Goal: Task Accomplishment & Management: Use online tool/utility

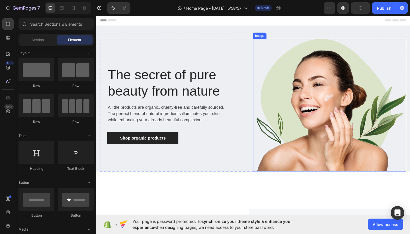
click at [353, 142] on img at bounding box center [350, 113] width 167 height 144
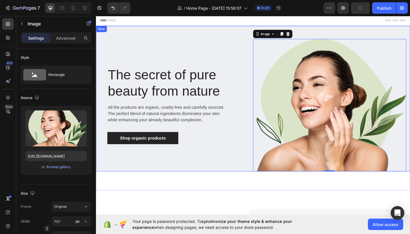
click at [197, 37] on div "The secret of pure beauty from nature Heading All the products are organic, cru…" at bounding box center [267, 106] width 342 height 158
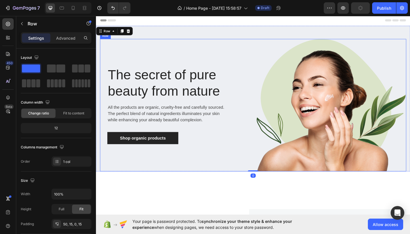
click at [199, 49] on div "The secret of pure beauty from nature Heading All the products are organic, cru…" at bounding box center [183, 113] width 167 height 144
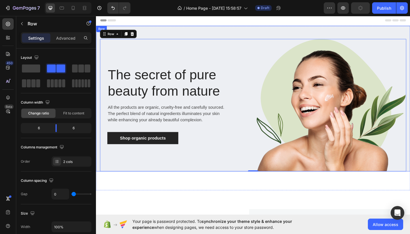
click at [193, 33] on div "The secret of pure beauty from nature Heading All the products are organic, cru…" at bounding box center [267, 106] width 342 height 158
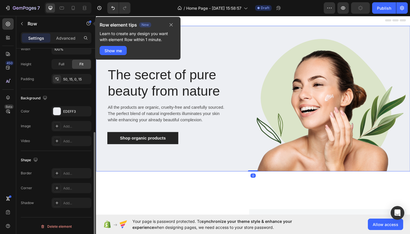
scroll to position [144, 0]
click at [66, 114] on div "EDEFF3" at bounding box center [71, 112] width 17 height 5
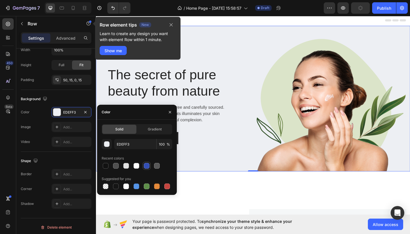
click at [148, 168] on div at bounding box center [147, 166] width 6 height 6
type input "334FB4"
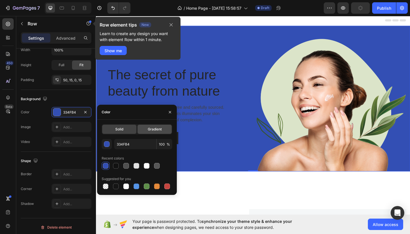
click at [150, 133] on div "Gradient" at bounding box center [155, 129] width 34 height 9
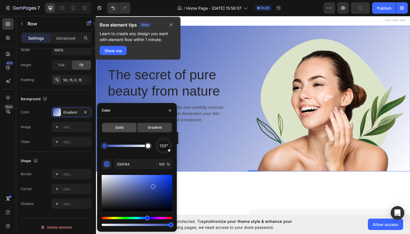
click at [133, 129] on div "Solid" at bounding box center [119, 127] width 34 height 9
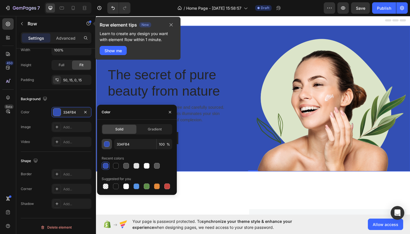
click at [109, 146] on div "button" at bounding box center [107, 144] width 6 height 6
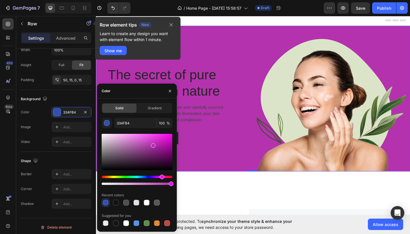
drag, startPoint x: 148, startPoint y: 178, endPoint x: 161, endPoint y: 180, distance: 13.4
click at [162, 180] on div at bounding box center [137, 180] width 71 height 9
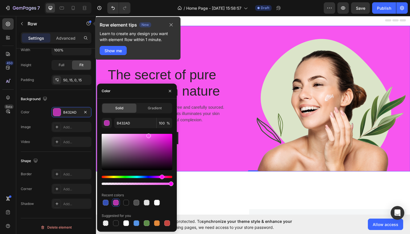
drag, startPoint x: 154, startPoint y: 147, endPoint x: 146, endPoint y: 131, distance: 18.2
click at [146, 131] on div "B432AD 100 % Recent colors Suggested for you" at bounding box center [137, 172] width 71 height 109
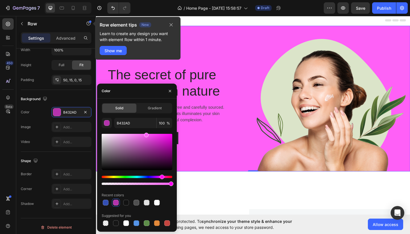
type input "FF60F7"
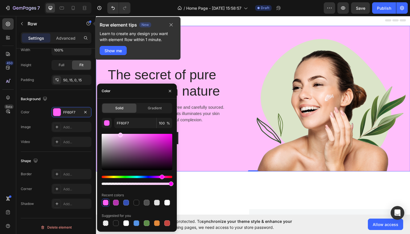
drag, startPoint x: 146, startPoint y: 136, endPoint x: 119, endPoint y: 129, distance: 27.3
click at [119, 129] on div "FF60F7 100 % Recent colors Suggested for you" at bounding box center [137, 172] width 71 height 109
click at [244, 158] on div "The secret of pure beauty from nature Heading All the products are organic, cru…" at bounding box center [183, 113] width 167 height 144
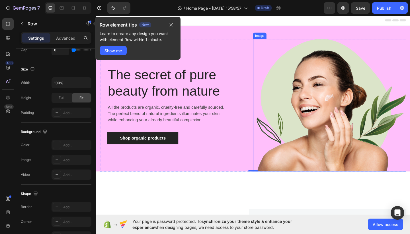
click at [292, 95] on img at bounding box center [350, 113] width 167 height 144
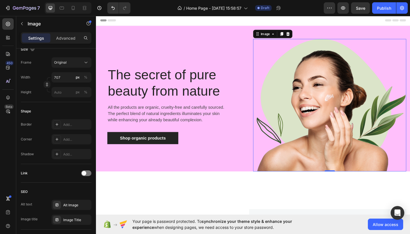
scroll to position [0, 0]
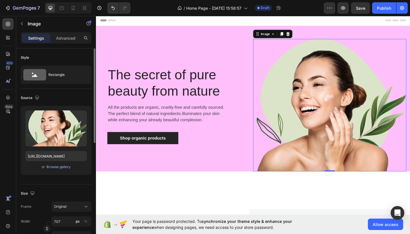
click at [348, 96] on img at bounding box center [350, 113] width 167 height 144
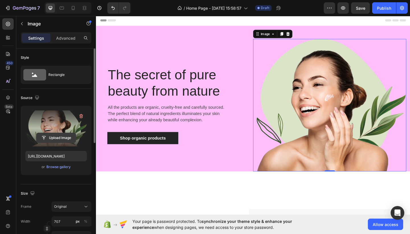
click at [55, 139] on input "file" at bounding box center [55, 138] width 39 height 10
type input "C:\fakepath\Image HEIF 2.heic"
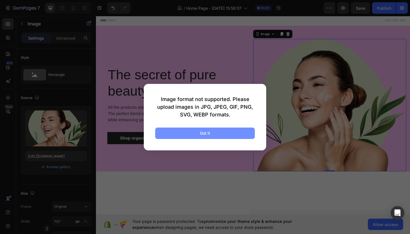
click at [239, 131] on button "Got it" at bounding box center [205, 132] width 100 height 11
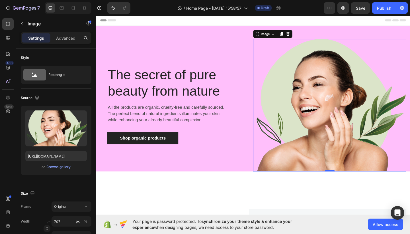
click at [260, 200] on div "The secret of pure beauty from nature Heading All the products are organic, cru…" at bounding box center [267, 116] width 342 height 179
click at [305, 97] on img at bounding box center [350, 113] width 167 height 144
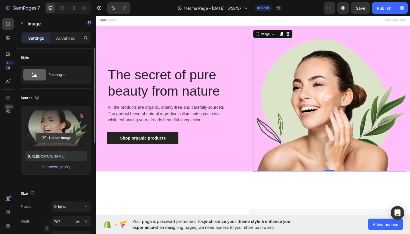
click at [61, 138] on input "file" at bounding box center [55, 138] width 39 height 10
type input "C:\fakepath\Image HEIF 2.heic"
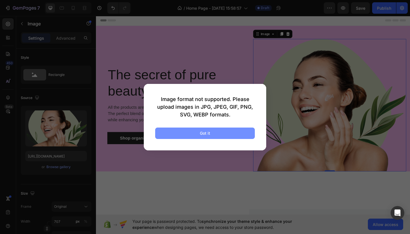
click at [237, 136] on button "Got it" at bounding box center [205, 132] width 100 height 11
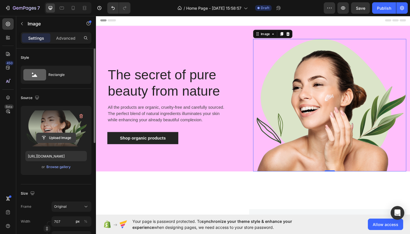
click at [61, 135] on input "file" at bounding box center [55, 138] width 39 height 10
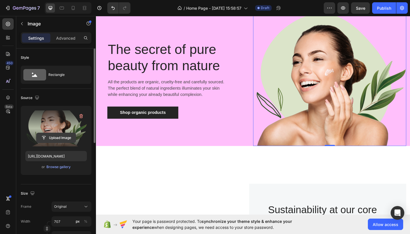
scroll to position [36, 0]
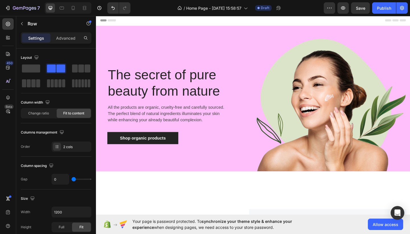
scroll to position [0, 0]
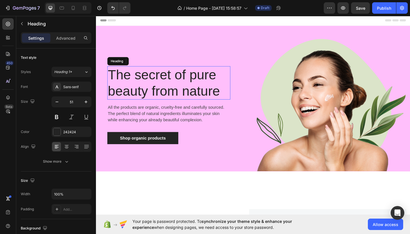
click at [163, 94] on p "The secret of pure beauty from nature" at bounding box center [175, 88] width 133 height 35
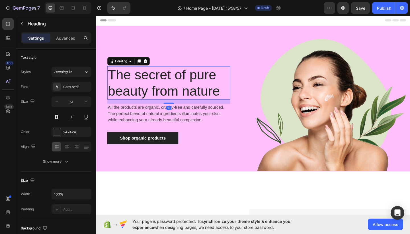
click at [127, 77] on p "The secret of pure beauty from nature" at bounding box center [175, 88] width 133 height 35
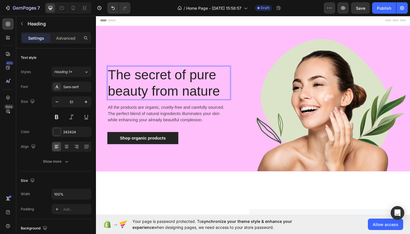
click at [111, 79] on p "The secret of pure beauty from nature" at bounding box center [175, 88] width 133 height 35
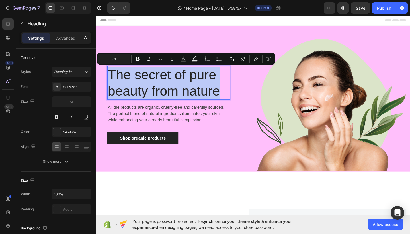
drag, startPoint x: 111, startPoint y: 79, endPoint x: 227, endPoint y: 101, distance: 118.6
click at [227, 101] on p "The secret of pure beauty from nature" at bounding box center [175, 88] width 133 height 35
copy p "The secret of pure beauty from nature"
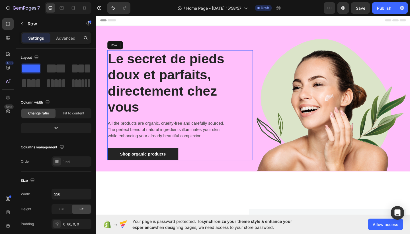
click at [241, 124] on div "⁠⁠⁠⁠⁠⁠⁠ Le secret de pieds doux et parfaits, directement chez vous Heading 16 A…" at bounding box center [175, 112] width 134 height 119
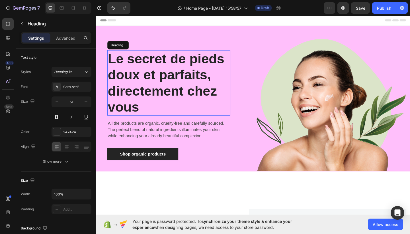
click at [224, 102] on strong "Le secret de pieds doux et parfaits, directement chez vous" at bounding box center [172, 88] width 127 height 69
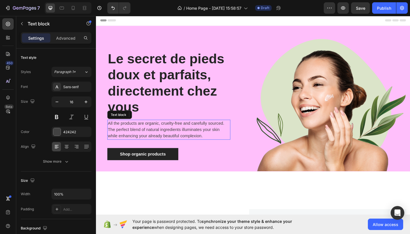
click at [148, 138] on p "All the products are organic, cruelty-free and carefully sourced. The perfect b…" at bounding box center [175, 139] width 133 height 21
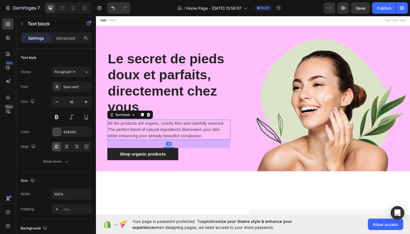
click at [215, 145] on p "All the products are organic, cruelty-free and carefully sourced. The perfect b…" at bounding box center [175, 139] width 133 height 21
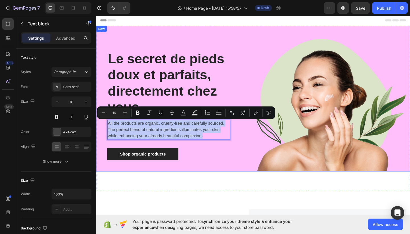
drag, startPoint x: 215, startPoint y: 145, endPoint x: 99, endPoint y: 131, distance: 116.6
click at [99, 131] on div "⁠⁠⁠⁠⁠⁠⁠ Le secret de pieds doux et parfaits, directement chez vous Heading All …" at bounding box center [267, 106] width 342 height 158
copy p "All the products are organic, cruelty-free and carefully sourced. The perfect b…"
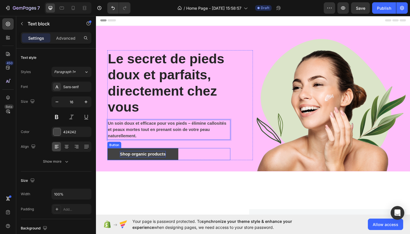
click at [163, 166] on div "Shop organic products" at bounding box center [147, 166] width 50 height 7
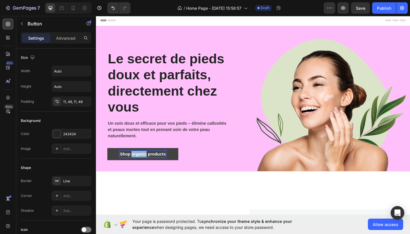
click at [147, 166] on p "Shop organic products" at bounding box center [147, 166] width 50 height 7
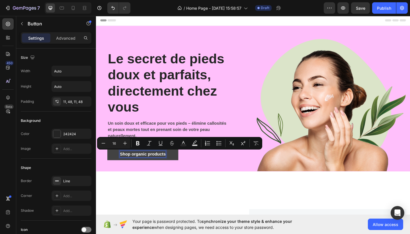
click at [171, 165] on p "Shop organic products" at bounding box center [147, 166] width 50 height 7
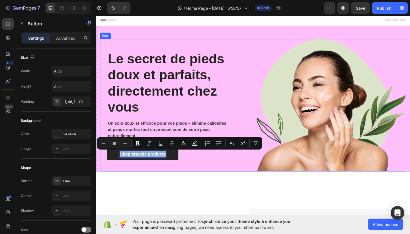
drag, startPoint x: 171, startPoint y: 165, endPoint x: 105, endPoint y: 164, distance: 66.4
click at [104, 164] on div "⁠⁠⁠⁠⁠⁠⁠ Le secret de pieds doux et parfaits, directement chez vous Heading Un s…" at bounding box center [183, 113] width 167 height 144
copy p "Shop organic products"
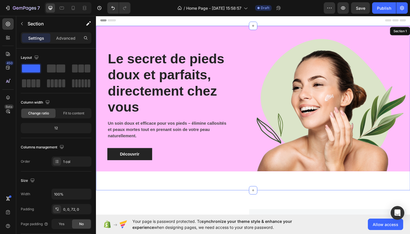
click at [157, 190] on div "⁠⁠⁠⁠⁠⁠⁠ Le secret de pieds doux et parfaits, directement chez vous Heading Un s…" at bounding box center [267, 116] width 342 height 179
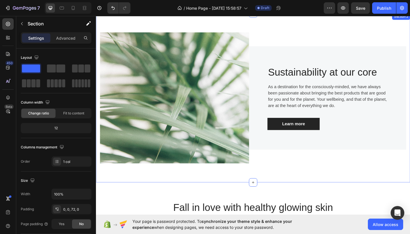
scroll to position [192, 0]
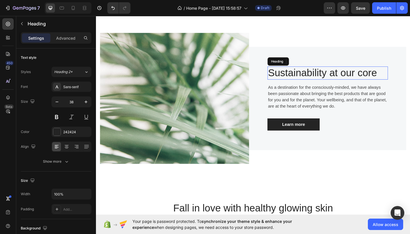
click at [334, 82] on p "Sustainability at our core" at bounding box center [348, 78] width 130 height 13
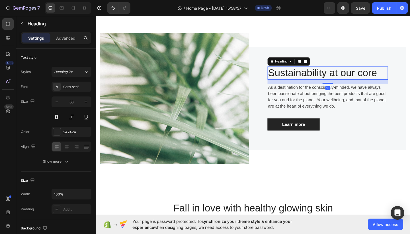
click at [401, 75] on p "Sustainability at our core" at bounding box center [348, 78] width 130 height 13
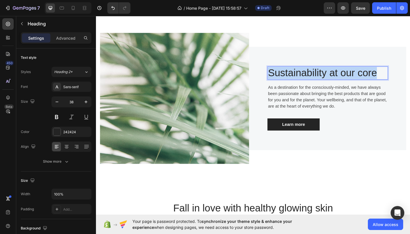
drag, startPoint x: 404, startPoint y: 76, endPoint x: 284, endPoint y: 75, distance: 119.4
click at [284, 75] on p "Sustainability at our core" at bounding box center [348, 78] width 130 height 13
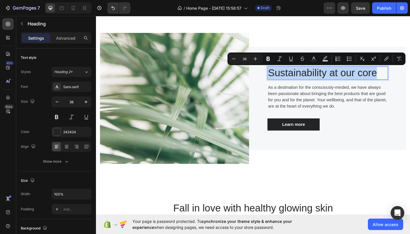
copy p "Sustainability at our core"
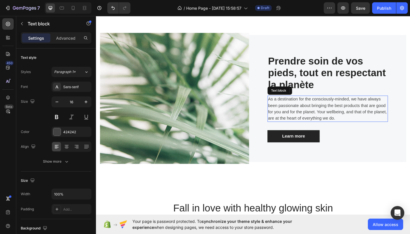
click at [326, 116] on p "As a destination for the consciously-minded, we have always been passionate abo…" at bounding box center [348, 116] width 130 height 27
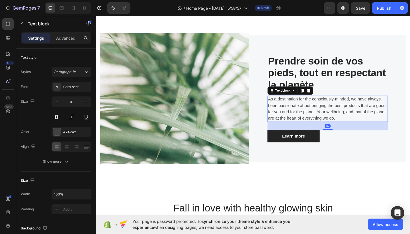
click at [356, 126] on p "As a destination for the consciously-minded, we have always been passionate abo…" at bounding box center [348, 116] width 130 height 27
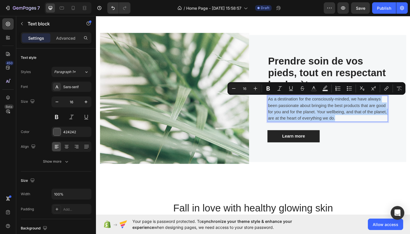
drag, startPoint x: 356, startPoint y: 126, endPoint x: 283, endPoint y: 105, distance: 76.4
click at [283, 105] on div "As a destination for the consciously-minded, we have always been passionate abo…" at bounding box center [348, 117] width 131 height 29
copy p "As a destination for the consciously-minded, we have always been passionate abo…"
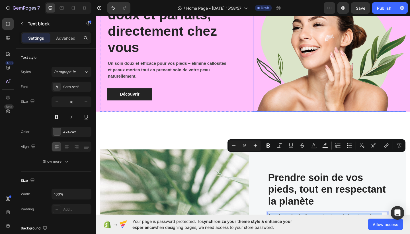
scroll to position [138, 0]
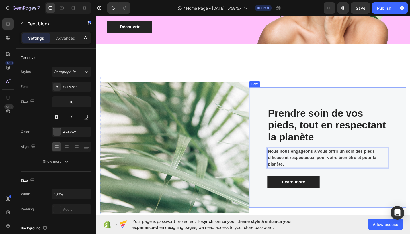
click at [366, 189] on div "⁠⁠⁠⁠⁠⁠⁠ Prendre soin de vos pieds, tout en respectant la planète Heading Nous n…" at bounding box center [348, 159] width 131 height 89
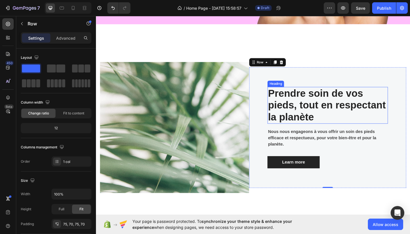
scroll to position [185, 0]
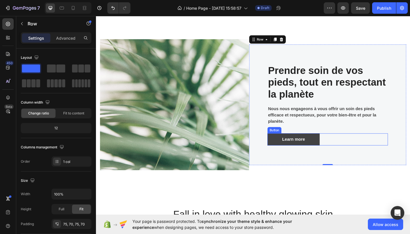
click at [332, 148] on link "Learn more" at bounding box center [311, 150] width 57 height 13
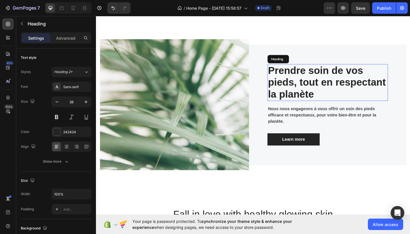
click at [336, 83] on strong "Prendre soin de vos pieds, tout en respectant la planète" at bounding box center [347, 88] width 128 height 38
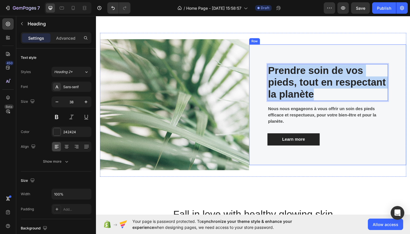
drag, startPoint x: 334, startPoint y: 100, endPoint x: 282, endPoint y: 71, distance: 59.5
click at [282, 71] on div "Prendre soin de vos pieds, tout en respectant la planète Heading 16 Nous nous e…" at bounding box center [348, 112] width 171 height 131
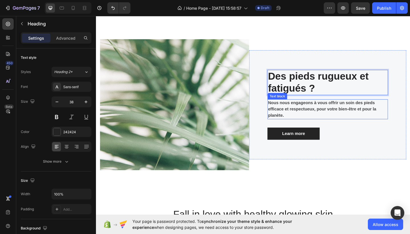
click at [312, 110] on strong "Nous nous engageons à vous offrir un soin des pieds efficace et respectueux, po…" at bounding box center [342, 117] width 118 height 19
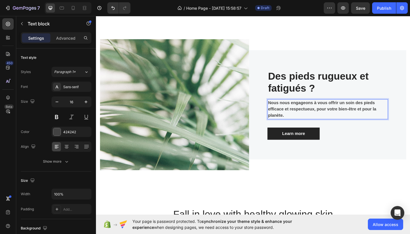
click at [344, 118] on strong "Nous nous engageons à vous offrir un soin des pieds efficace et respectueux, po…" at bounding box center [342, 117] width 118 height 19
click at [302, 122] on p "Nous nous engageons à vous offrir un soin des pieds efficace et respectueux, po…" at bounding box center [348, 117] width 130 height 21
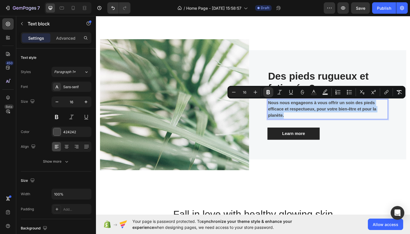
drag, startPoint x: 302, startPoint y: 122, endPoint x: 284, endPoint y: 110, distance: 21.8
click at [284, 110] on p "Nous nous engageons à vous offrir un soin des pieds efficace et respectueux, po…" at bounding box center [348, 117] width 130 height 21
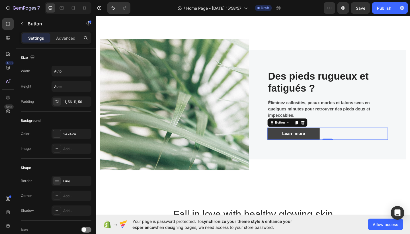
click at [337, 144] on link "Learn more" at bounding box center [311, 143] width 57 height 13
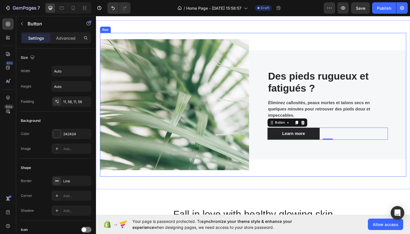
click at [315, 186] on div "Image ⁠⁠⁠⁠⁠⁠⁠ Des pieds rugueux et fatigués ? Heading Éliminez callosités, peau…" at bounding box center [266, 112] width 333 height 156
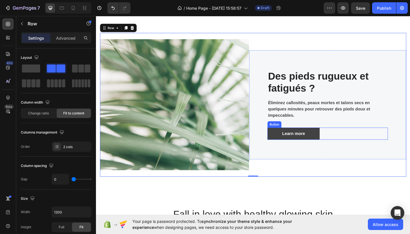
click at [327, 143] on link "Learn more" at bounding box center [311, 143] width 57 height 13
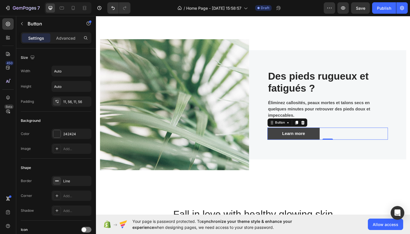
click at [327, 143] on link "Learn more" at bounding box center [311, 143] width 57 height 13
click at [328, 143] on link "Learn more" at bounding box center [311, 143] width 57 height 13
click at [324, 143] on link "Learn more" at bounding box center [311, 143] width 57 height 13
click at [330, 143] on link "Learn more" at bounding box center [311, 143] width 57 height 13
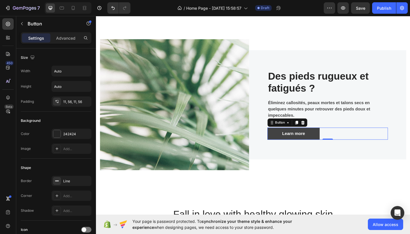
click at [326, 144] on link "Learn more" at bounding box center [311, 143] width 57 height 13
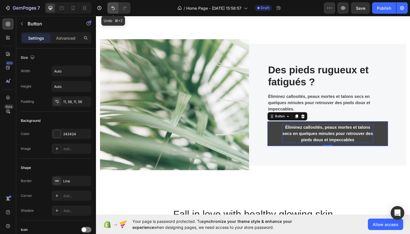
click at [111, 6] on icon "Undo/Redo" at bounding box center [113, 8] width 6 height 6
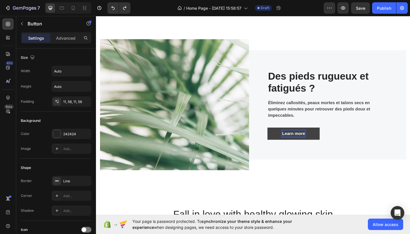
click at [307, 144] on p "Learn more" at bounding box center [311, 144] width 25 height 7
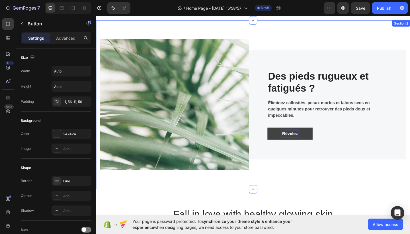
click at [330, 202] on div "Image ⁠⁠⁠⁠⁠⁠⁠ Des pieds rugueux et fatigués ? Heading Éliminez callosités, peau…" at bounding box center [267, 113] width 342 height 184
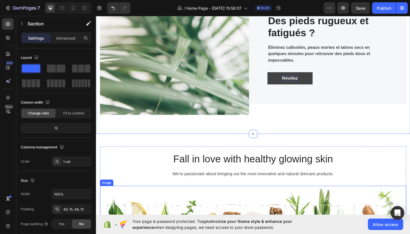
scroll to position [226, 0]
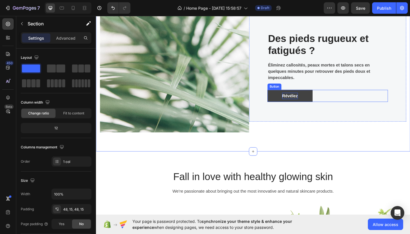
click at [312, 102] on strong "Révélez" at bounding box center [307, 102] width 17 height 5
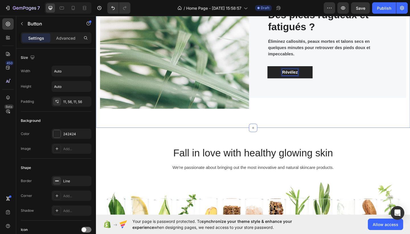
scroll to position [261, 0]
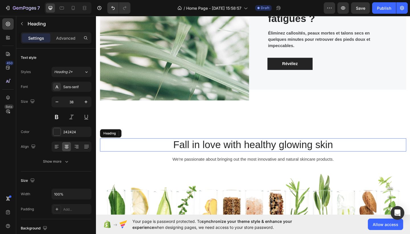
click at [273, 160] on p "Fall in love with healthy glowing skin" at bounding box center [267, 156] width 332 height 13
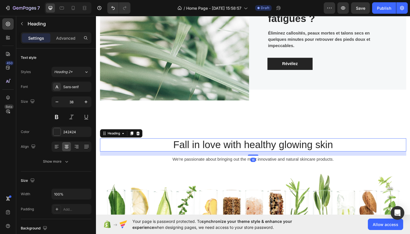
click at [312, 152] on p "Fall in love with healthy glowing skin" at bounding box center [267, 156] width 332 height 13
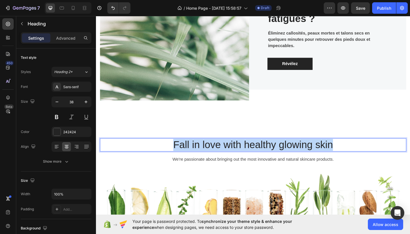
drag, startPoint x: 356, startPoint y: 153, endPoint x: 173, endPoint y: 154, distance: 183.3
click at [173, 155] on p "Fall in love with healthy glowing skin" at bounding box center [267, 156] width 332 height 13
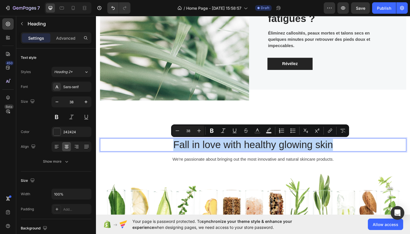
copy p "Fall in love with healthy glowing skin"
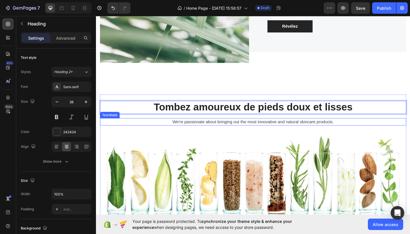
scroll to position [330, 0]
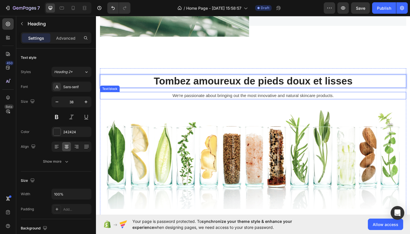
click at [226, 104] on p "We're passionate about bringing out the most innovative and natural skincare pr…" at bounding box center [267, 102] width 332 height 7
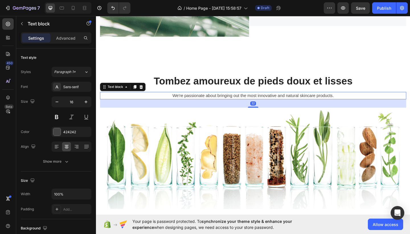
click at [348, 101] on p "We're passionate about bringing out the most innovative and natural skincare pr…" at bounding box center [267, 102] width 332 height 7
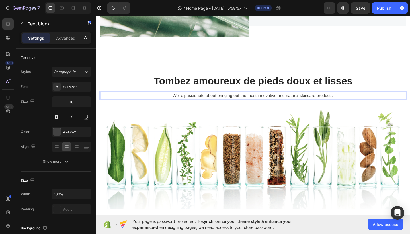
click at [355, 101] on p "We're passionate about bringing out the most innovative and natural skincare pr…" at bounding box center [267, 102] width 332 height 7
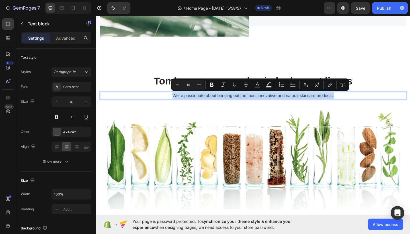
drag, startPoint x: 355, startPoint y: 101, endPoint x: 180, endPoint y: 101, distance: 175.0
click at [180, 101] on p "We're passionate about bringing out the most innovative and natural skincare pr…" at bounding box center [267, 102] width 332 height 7
copy p "We're passionate about bringing out the most innovative and natural skincare pr…"
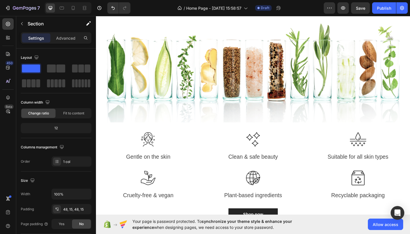
scroll to position [495, 0]
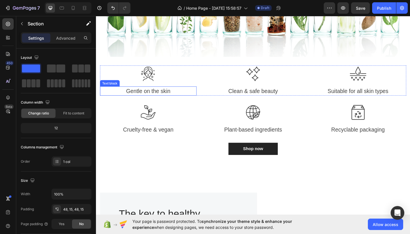
click at [163, 98] on p "Gentle on the skin" at bounding box center [153, 97] width 104 height 9
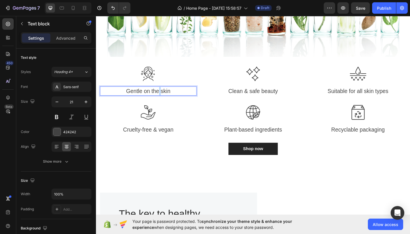
click at [163, 98] on p "Gentle on the skin" at bounding box center [153, 97] width 104 height 9
click at [178, 96] on p "Gentle on the skin" at bounding box center [153, 97] width 104 height 9
drag, startPoint x: 178, startPoint y: 96, endPoint x: 128, endPoint y: 94, distance: 49.6
click at [128, 94] on p "Gentle on the skin" at bounding box center [153, 97] width 104 height 9
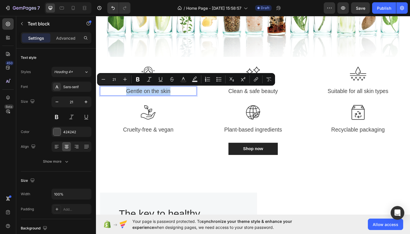
copy p "Gentle on the skin"
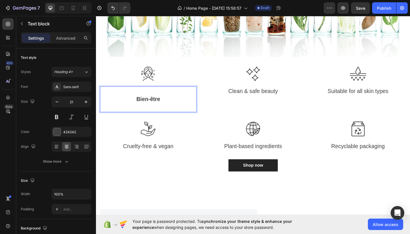
click at [138, 103] on p "Bien-être" at bounding box center [153, 106] width 104 height 9
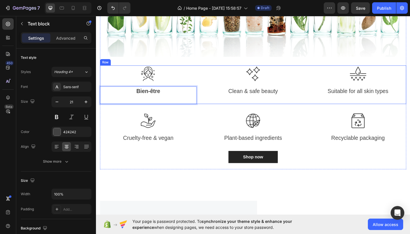
click at [230, 112] on div "⁠⁠⁠⁠⁠⁠⁠ Tombez amoureux de pieds doux et lisses Heading Nous sommes passionnés …" at bounding box center [266, 44] width 333 height 261
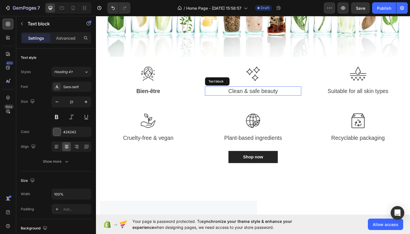
click at [264, 98] on p "Clean & safe beauty" at bounding box center [267, 97] width 104 height 9
click at [295, 97] on p "Clean & safe beauty" at bounding box center [267, 97] width 104 height 9
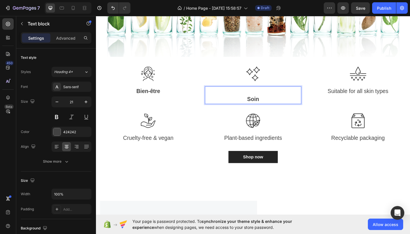
click at [256, 107] on p "Soin" at bounding box center [267, 106] width 104 height 9
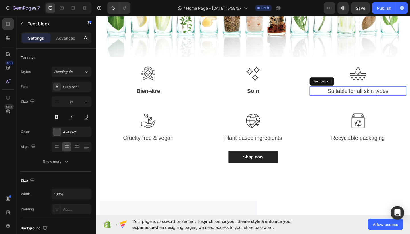
click at [373, 97] on p "Suitable for all skin types" at bounding box center [381, 97] width 104 height 9
click at [410, 95] on p "Suitable for all skin types" at bounding box center [381, 97] width 104 height 9
drag, startPoint x: 420, startPoint y: 95, endPoint x: 340, endPoint y: 96, distance: 80.1
click at [340, 96] on p "Suitable for all skin types" at bounding box center [381, 97] width 104 height 9
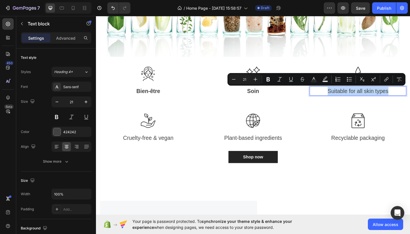
copy p "Suitable for all skin types"
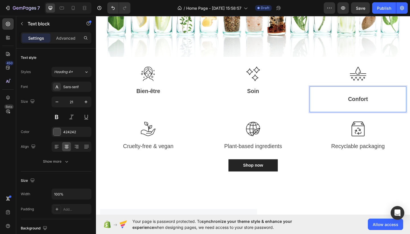
click at [367, 104] on p "Confort" at bounding box center [381, 106] width 104 height 9
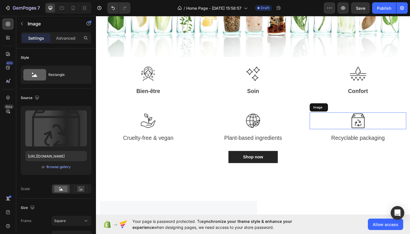
click at [375, 126] on img at bounding box center [381, 130] width 18 height 18
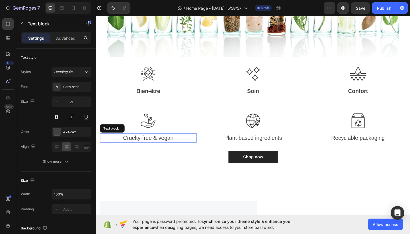
click at [172, 150] on p "Cruelty-free & vegan" at bounding box center [153, 148] width 104 height 9
click at [180, 148] on p "Cruelty-free & vegan" at bounding box center [153, 148] width 104 height 9
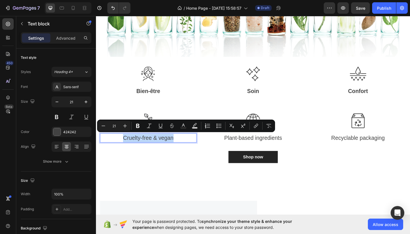
drag, startPoint x: 183, startPoint y: 148, endPoint x: 106, endPoint y: 146, distance: 76.7
click at [106, 146] on p "Cruelty-free & vegan" at bounding box center [153, 148] width 104 height 9
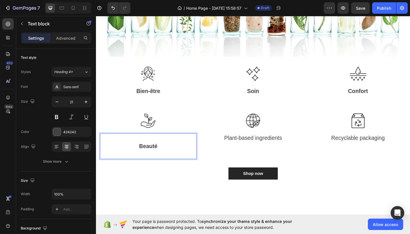
click at [142, 156] on p "Beauté" at bounding box center [153, 157] width 104 height 9
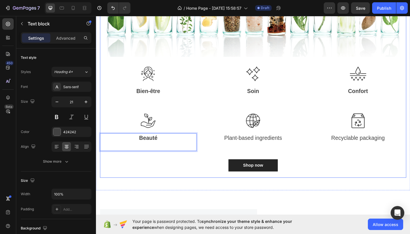
click at [170, 171] on div "⁠⁠⁠⁠⁠⁠⁠ Tombez amoureux de pieds doux et lisses Heading Nous sommes passionnés …" at bounding box center [266, 49] width 333 height 270
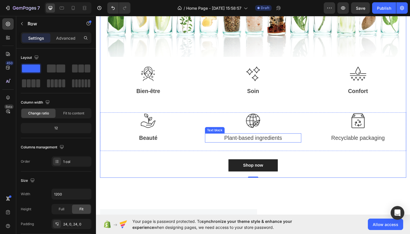
click at [266, 147] on p "Plant-based ingredients" at bounding box center [267, 148] width 104 height 9
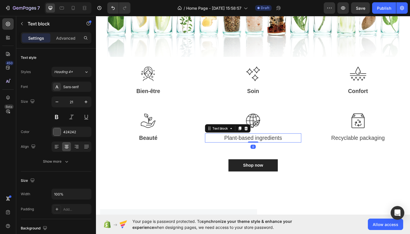
click at [266, 147] on p "Plant-based ingredients" at bounding box center [267, 148] width 104 height 9
click at [294, 148] on p "Plant-based ingredients" at bounding box center [267, 148] width 104 height 9
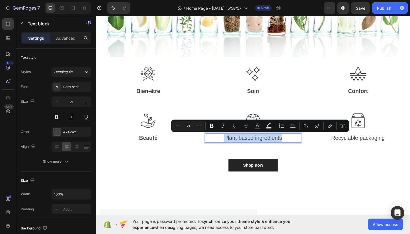
drag, startPoint x: 304, startPoint y: 147, endPoint x: 229, endPoint y: 148, distance: 74.7
click at [229, 149] on p "Plant-based ingredients" at bounding box center [267, 148] width 104 height 9
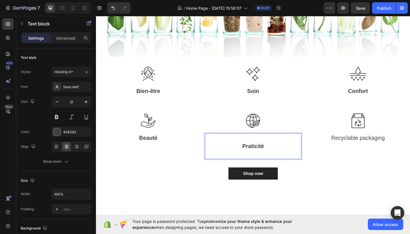
click at [253, 156] on p "Praticité" at bounding box center [267, 157] width 104 height 9
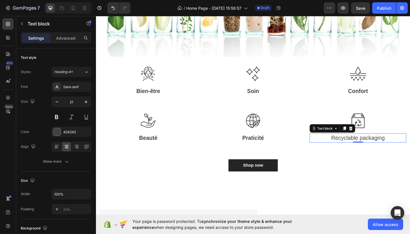
click at [361, 148] on p "Recyclable packaging" at bounding box center [381, 148] width 104 height 9
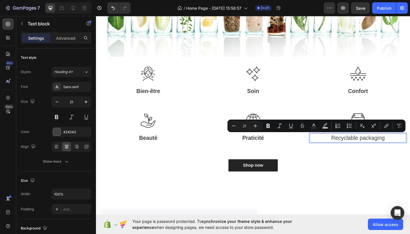
click at [410, 146] on p "Recyclable packaging" at bounding box center [381, 148] width 104 height 9
drag, startPoint x: 416, startPoint y: 146, endPoint x: 350, endPoint y: 147, distance: 65.8
click at [350, 147] on p "Recyclable packaging" at bounding box center [381, 148] width 104 height 9
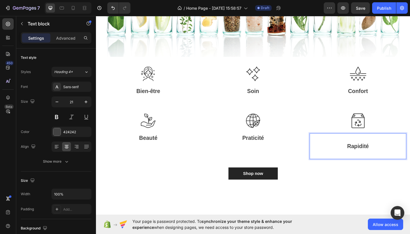
click at [367, 156] on p "Rapidité" at bounding box center [381, 157] width 104 height 9
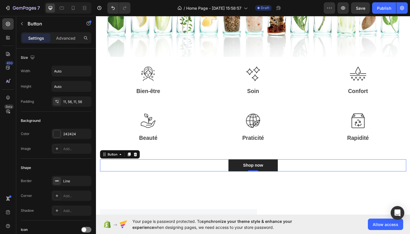
click at [356, 172] on div "Shop now Button 0" at bounding box center [266, 178] width 333 height 13
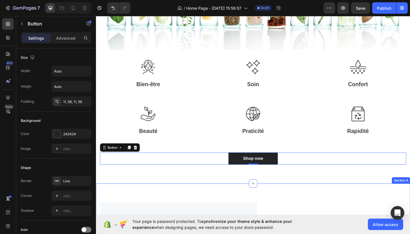
scroll to position [506, 0]
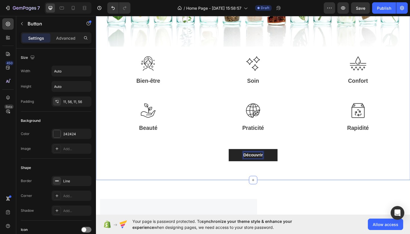
click at [276, 183] on div "⁠⁠⁠⁠⁠⁠⁠ Tombez amoureux de pieds doux et lisses Heading Nous sommes passionnés …" at bounding box center [267, 39] width 342 height 312
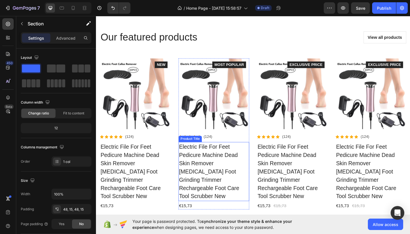
scroll to position [761, 0]
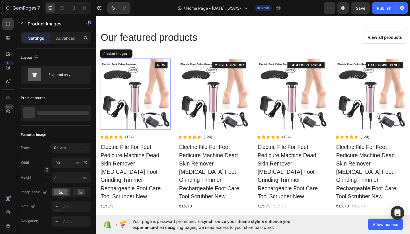
click at [134, 88] on img at bounding box center [138, 100] width 77 height 77
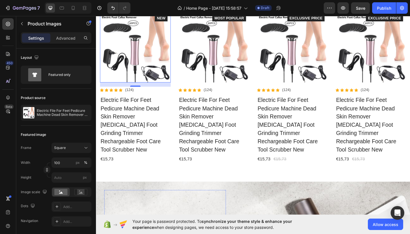
scroll to position [783, 0]
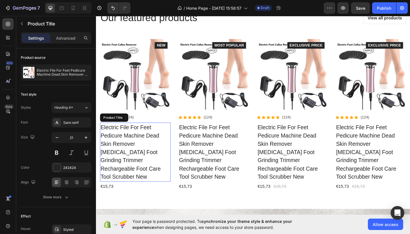
click at [149, 164] on h3 "Electric File For Feet Pedicure Machine Dead Skin Remover Callus Foot Grinding …" at bounding box center [138, 164] width 77 height 64
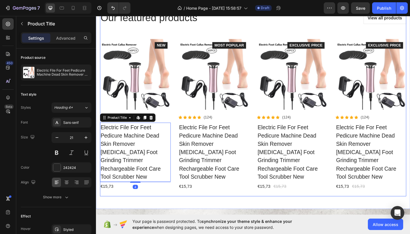
click at [114, 29] on div "Our featured products Heading View all products Button Row Product Images Icon …" at bounding box center [266, 108] width 333 height 194
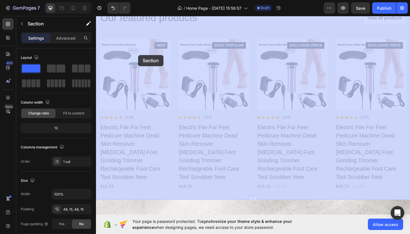
drag, startPoint x: 99, startPoint y: 31, endPoint x: 142, endPoint y: 58, distance: 51.1
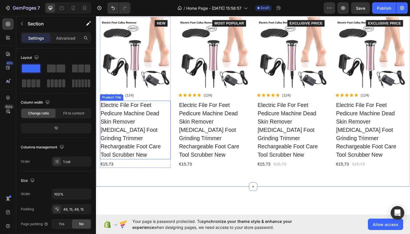
scroll to position [704, 0]
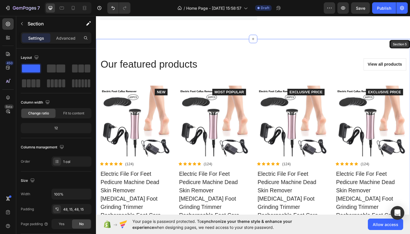
click at [404, 82] on div "Our featured products Heading View all products Button Row Product Images Icon …" at bounding box center [267, 158] width 342 height 235
click at [103, 54] on div "Row" at bounding box center [105, 51] width 9 height 5
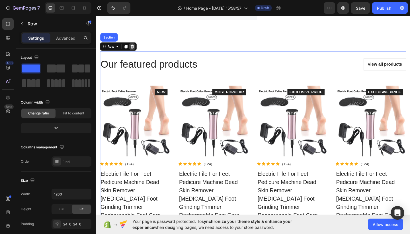
click at [135, 51] on icon at bounding box center [136, 49] width 4 height 4
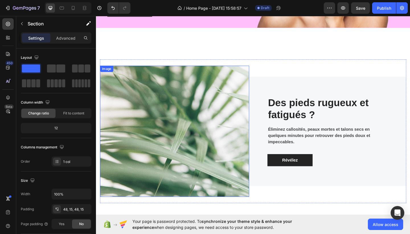
scroll to position [163, 0]
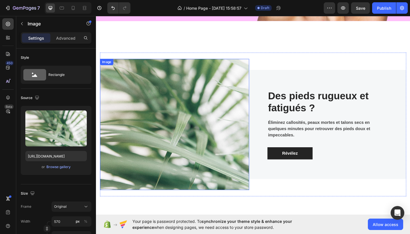
click at [219, 128] on img at bounding box center [181, 134] width 162 height 143
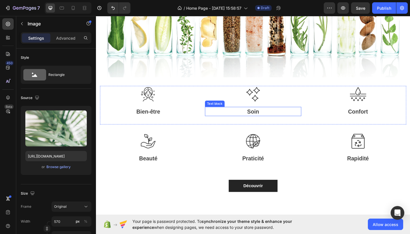
scroll to position [474, 0]
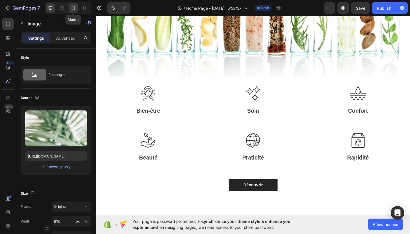
click at [72, 7] on icon at bounding box center [73, 8] width 6 height 6
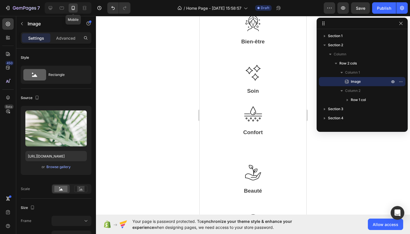
type input "100"
click at [345, 172] on div at bounding box center [253, 125] width 314 height 218
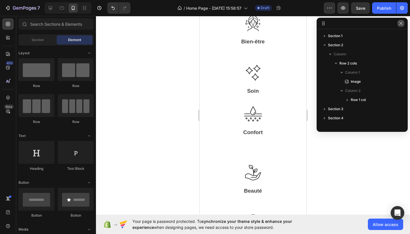
click at [403, 22] on icon "button" at bounding box center [401, 23] width 5 height 5
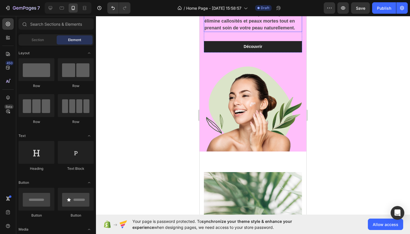
scroll to position [119, 0]
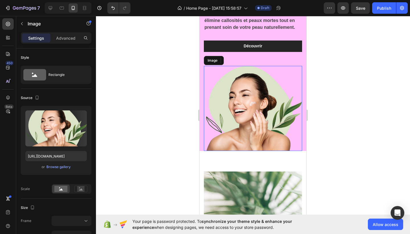
click at [249, 98] on img at bounding box center [253, 108] width 98 height 85
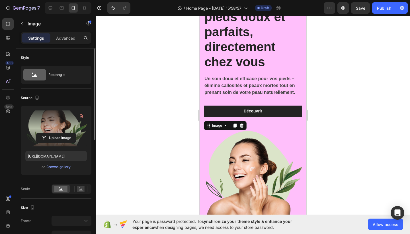
scroll to position [70, 0]
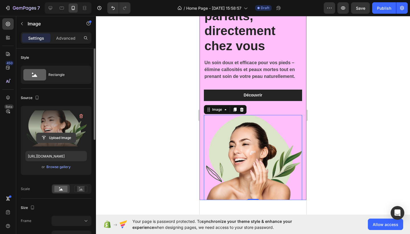
click at [55, 137] on input "file" at bounding box center [55, 138] width 39 height 10
type input "C:\fakepath\Image HEIF 2.heic"
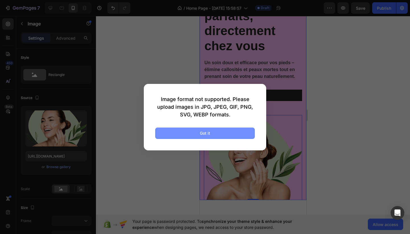
click at [232, 129] on button "Got it" at bounding box center [205, 132] width 100 height 11
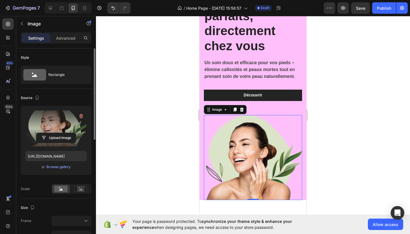
click at [68, 132] on label at bounding box center [56, 128] width 62 height 36
click at [68, 133] on input "file" at bounding box center [55, 138] width 39 height 10
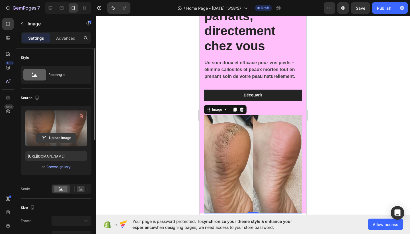
click at [71, 138] on input "file" at bounding box center [55, 138] width 39 height 10
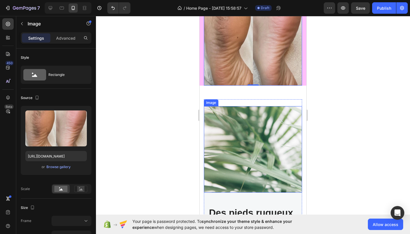
scroll to position [195, 0]
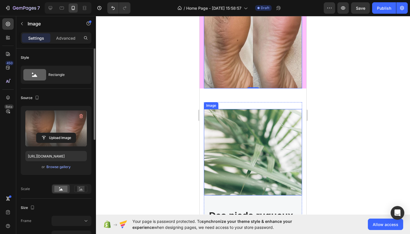
click at [59, 125] on label at bounding box center [56, 128] width 62 height 36
click at [59, 133] on input "file" at bounding box center [55, 138] width 39 height 10
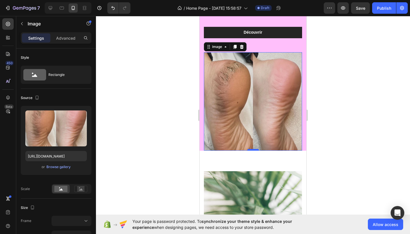
scroll to position [81, 0]
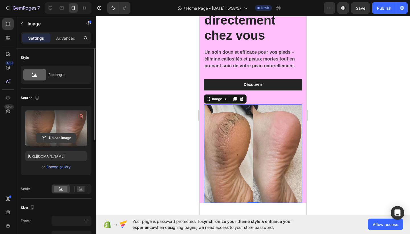
click at [50, 138] on input "file" at bounding box center [55, 138] width 39 height 10
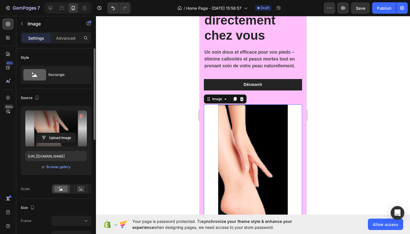
type input "https://cdn.shopify.com/s/files/1/0941/0071/7911/files/gempages_581634857847751…"
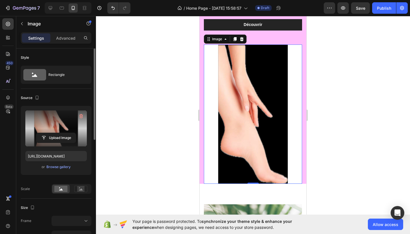
scroll to position [157, 0]
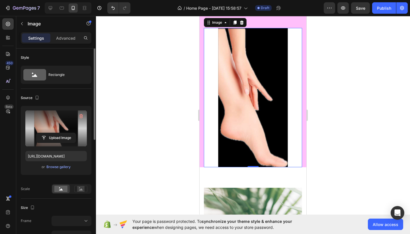
click at [264, 129] on img at bounding box center [253, 97] width 98 height 139
click at [302, 100] on img at bounding box center [253, 97] width 98 height 139
click at [293, 100] on img at bounding box center [253, 97] width 98 height 139
click at [241, 22] on icon at bounding box center [242, 23] width 4 height 4
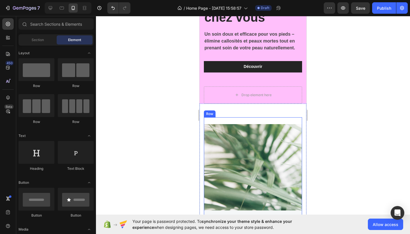
scroll to position [40, 0]
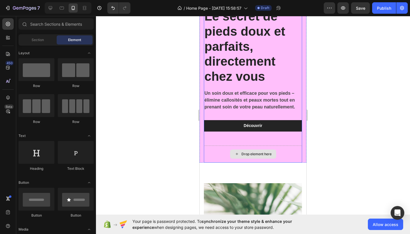
click at [248, 155] on div "Drop element here" at bounding box center [257, 154] width 30 height 5
click at [246, 152] on div "Drop element here" at bounding box center [257, 154] width 30 height 5
click at [236, 153] on icon at bounding box center [237, 153] width 5 height 5
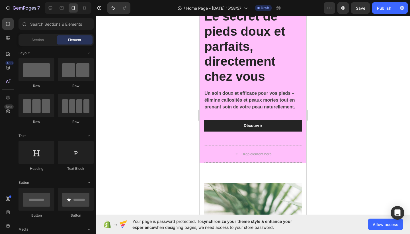
click at [182, 142] on div at bounding box center [253, 125] width 314 height 218
click at [112, 11] on icon "Undo/Redo" at bounding box center [113, 8] width 6 height 6
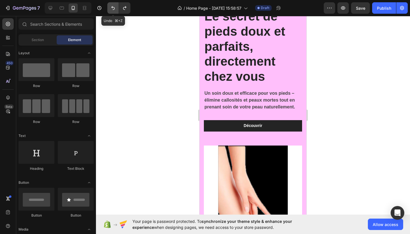
click at [112, 10] on icon "Undo/Redo" at bounding box center [113, 8] width 6 height 6
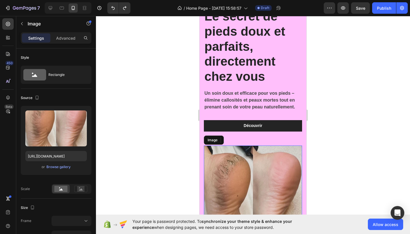
click at [244, 165] on img at bounding box center [253, 194] width 98 height 98
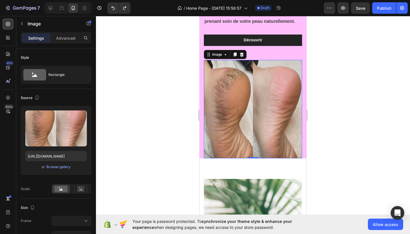
scroll to position [127, 0]
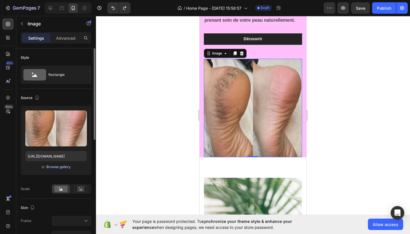
click at [63, 167] on div "Browse gallery" at bounding box center [58, 166] width 24 height 5
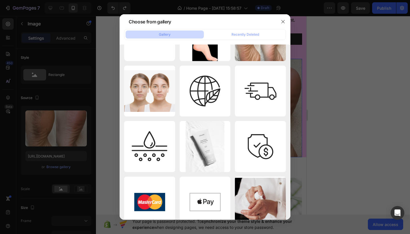
scroll to position [0, 0]
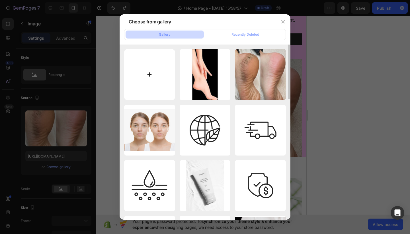
click at [154, 77] on input "file" at bounding box center [149, 74] width 51 height 51
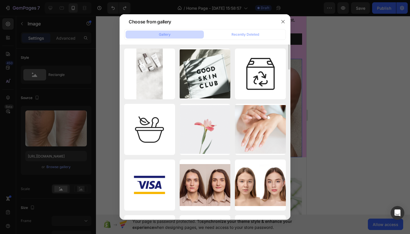
scroll to position [138, 0]
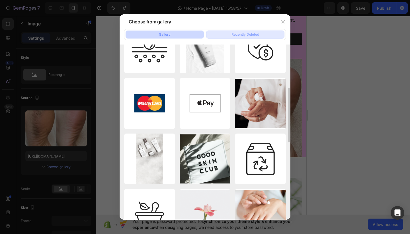
click at [220, 34] on button "Recently Deleted" at bounding box center [245, 34] width 78 height 8
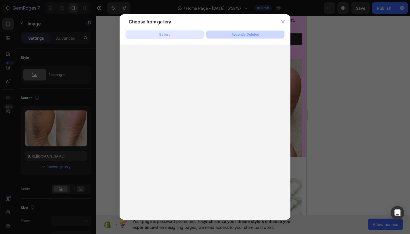
click at [193, 32] on button "Gallery" at bounding box center [165, 34] width 78 height 8
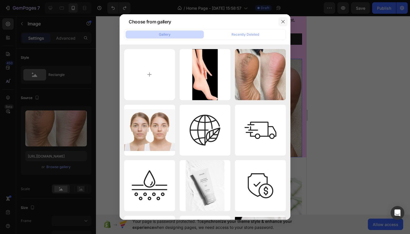
click at [282, 20] on icon "button" at bounding box center [283, 21] width 5 height 5
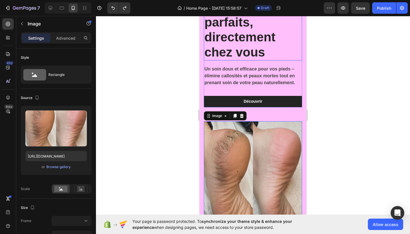
scroll to position [122, 0]
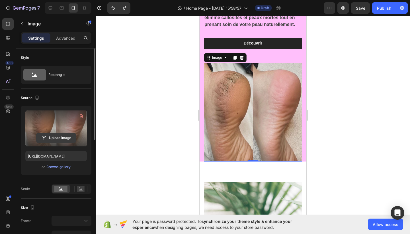
click at [43, 135] on input "file" at bounding box center [55, 138] width 39 height 10
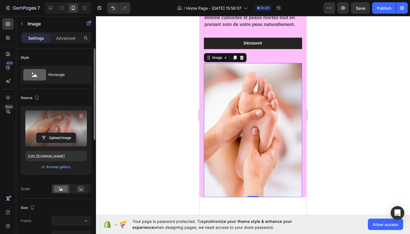
type input "https://cdn.shopify.com/s/files/1/0941/0071/7911/files/gempages_581634857847751…"
click at [327, 101] on div at bounding box center [253, 125] width 314 height 218
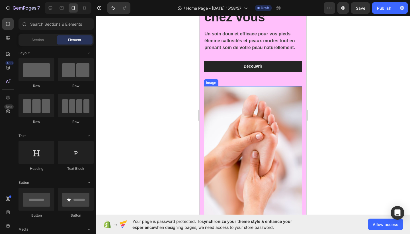
scroll to position [107, 0]
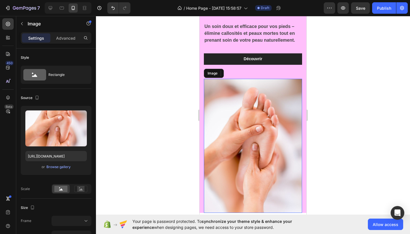
click at [282, 101] on img at bounding box center [253, 146] width 98 height 134
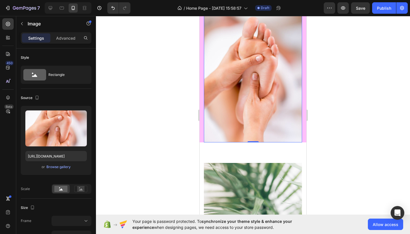
scroll to position [184, 0]
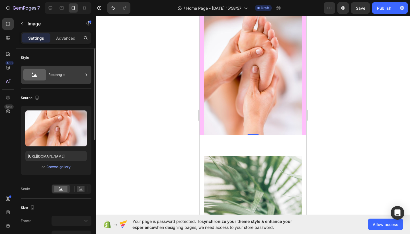
click at [56, 80] on div "Rectangle" at bounding box center [65, 74] width 35 height 13
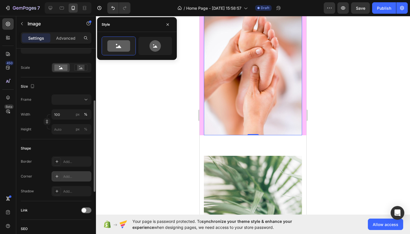
scroll to position [121, 0]
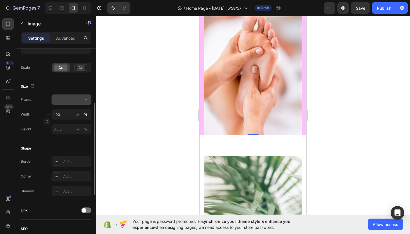
click at [88, 101] on icon at bounding box center [86, 100] width 6 height 6
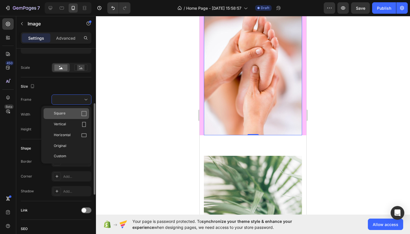
click at [76, 112] on div "Square" at bounding box center [70, 114] width 33 height 6
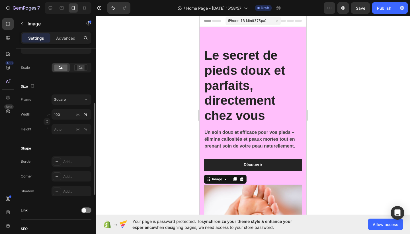
scroll to position [57, 0]
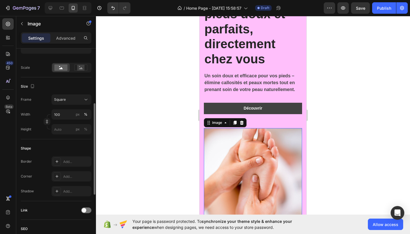
click at [278, 104] on link "Découvrir" at bounding box center [253, 108] width 98 height 11
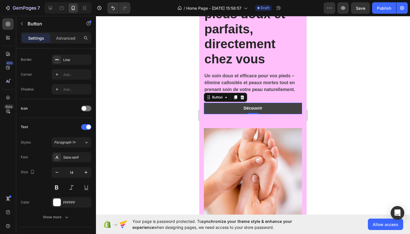
scroll to position [0, 0]
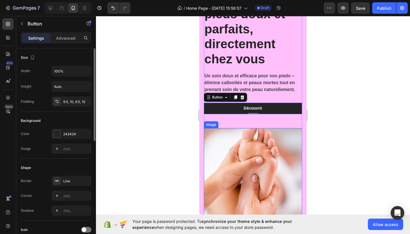
click at [274, 179] on img at bounding box center [253, 177] width 98 height 98
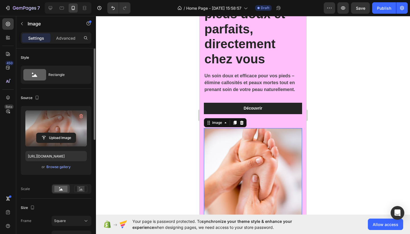
click at [60, 131] on label at bounding box center [56, 128] width 62 height 36
click at [60, 133] on input "file" at bounding box center [55, 138] width 39 height 10
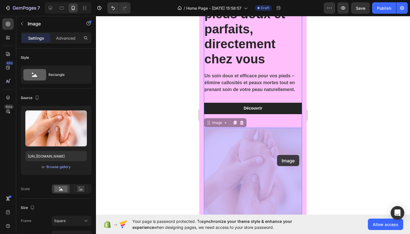
drag, startPoint x: 477, startPoint y: 171, endPoint x: 278, endPoint y: 154, distance: 200.2
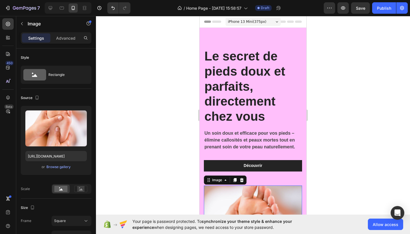
click at [353, 58] on div at bounding box center [253, 125] width 314 height 218
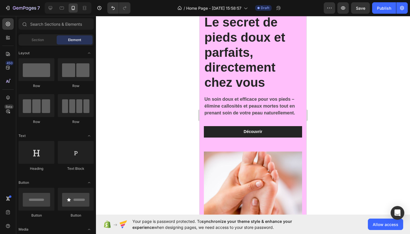
scroll to position [84, 0]
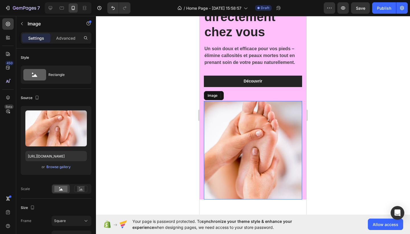
click at [254, 128] on img at bounding box center [253, 150] width 98 height 98
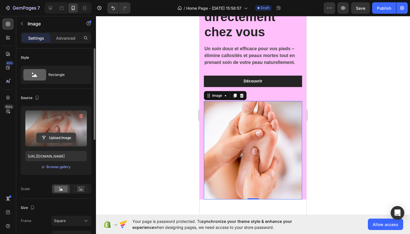
click at [62, 134] on input "file" at bounding box center [55, 138] width 39 height 10
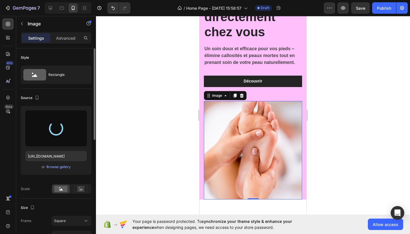
type input "https://cdn.shopify.com/s/files/1/0941/0071/7911/files/gempages_581634857847751…"
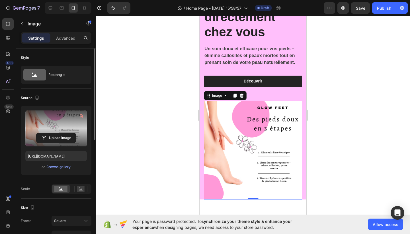
click at [332, 132] on div at bounding box center [253, 125] width 314 height 218
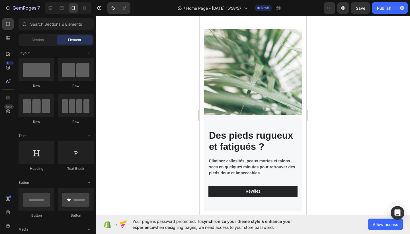
scroll to position [286, 0]
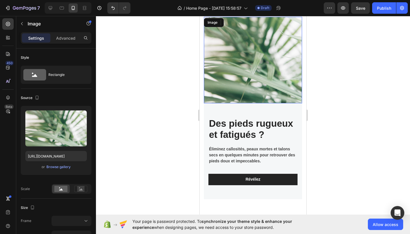
click at [254, 80] on img at bounding box center [253, 60] width 98 height 86
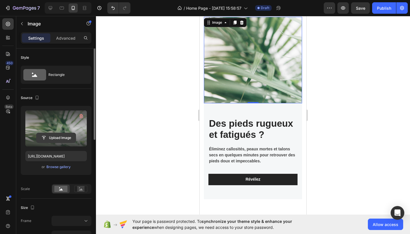
click at [50, 135] on input "file" at bounding box center [55, 138] width 39 height 10
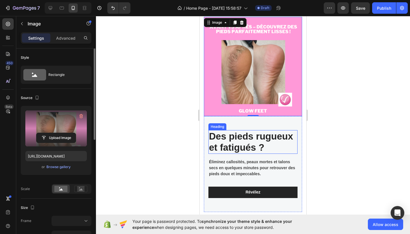
type input "https://cdn.shopify.com/s/files/1/0941/0071/7911/files/gempages_581634857847751…"
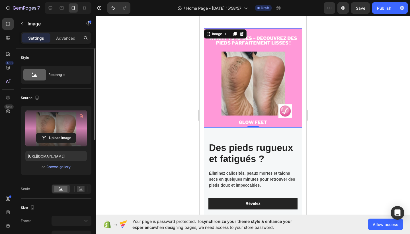
scroll to position [270, 0]
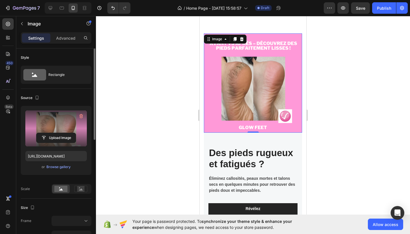
click at [325, 107] on div at bounding box center [253, 125] width 314 height 218
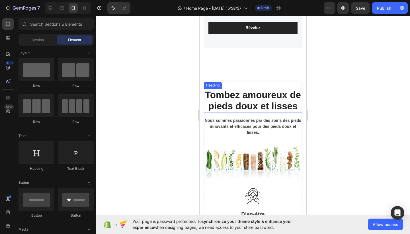
scroll to position [518, 0]
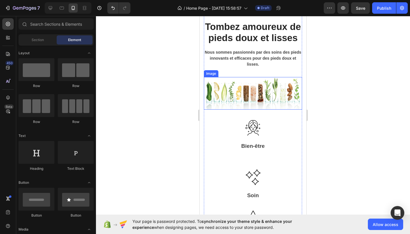
click at [267, 93] on img at bounding box center [253, 93] width 98 height 32
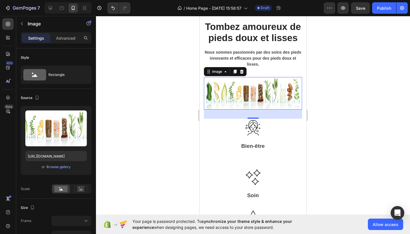
click at [318, 101] on div at bounding box center [253, 125] width 314 height 218
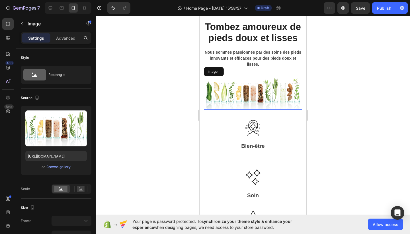
click at [273, 94] on img at bounding box center [253, 93] width 98 height 32
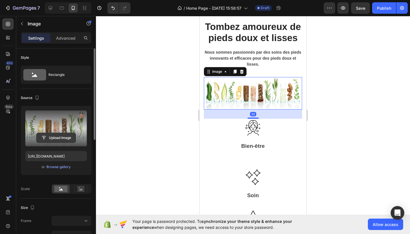
click at [60, 139] on input "file" at bounding box center [55, 138] width 39 height 10
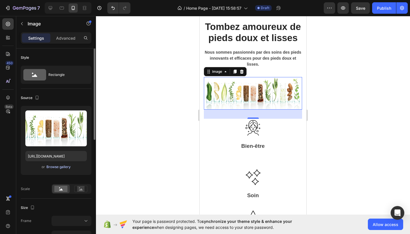
click at [53, 169] on div "Browse gallery" at bounding box center [58, 166] width 24 height 5
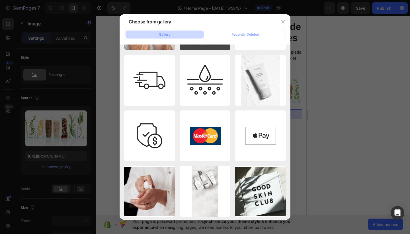
scroll to position [606, 0]
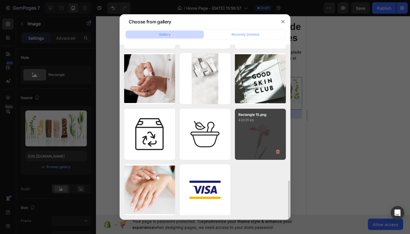
click at [263, 125] on div "Rectangle 15.png 433.91 kb" at bounding box center [260, 134] width 51 height 51
type input "https://cdn.shopify.com/s/files/1/0941/0071/7911/files/gempages_581634857847751…"
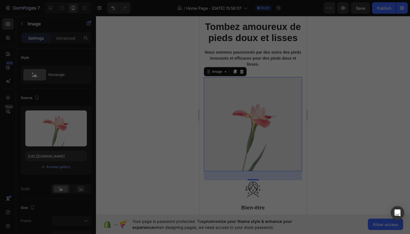
click at [263, 125] on div "Rectangle 15.png 433.91 kb" at bounding box center [260, 134] width 51 height 51
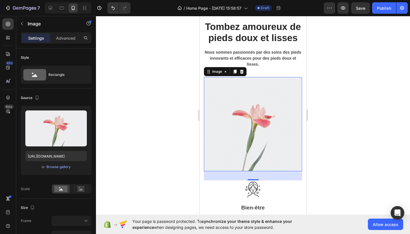
click at [328, 136] on div at bounding box center [253, 125] width 314 height 218
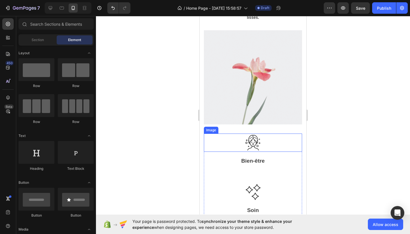
scroll to position [558, 0]
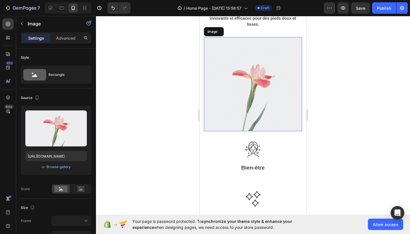
click at [240, 83] on img at bounding box center [253, 84] width 98 height 94
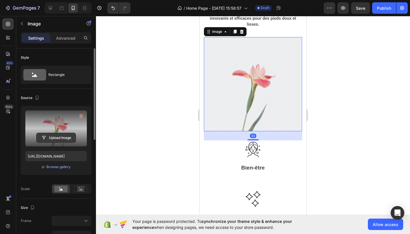
click at [54, 137] on input "file" at bounding box center [55, 138] width 39 height 10
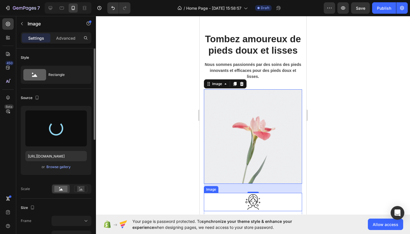
scroll to position [404, 0]
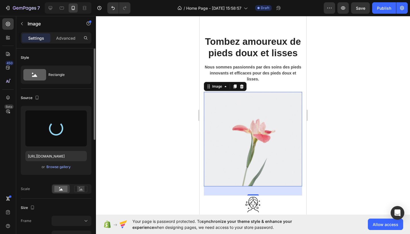
type input "https://cdn.shopify.com/s/files/1/0941/0071/7911/files/gempages_581634857847751…"
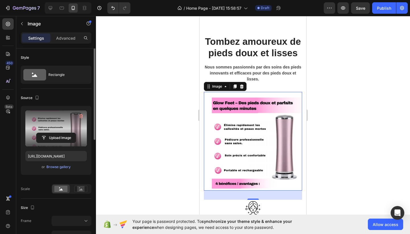
click at [324, 77] on div at bounding box center [253, 125] width 314 height 218
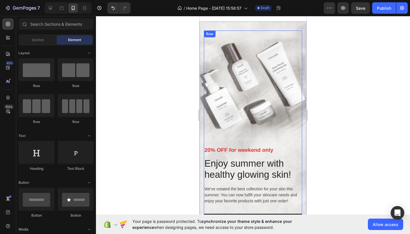
scroll to position [1287, 0]
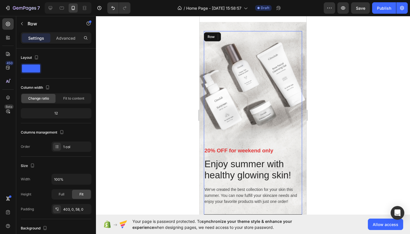
click at [263, 69] on div "20% OFF for weekend only Text block Enjoy summer with healthy glowing skin! Hea…" at bounding box center [253, 136] width 98 height 211
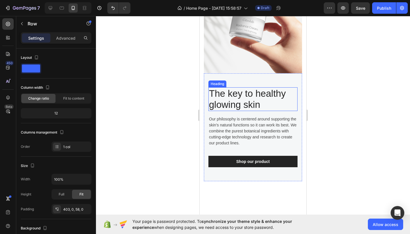
scroll to position [877, 0]
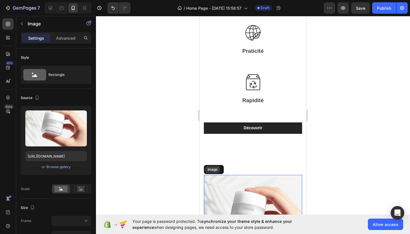
click at [211, 166] on div "Image" at bounding box center [212, 169] width 15 height 7
click at [243, 167] on icon at bounding box center [242, 169] width 4 height 4
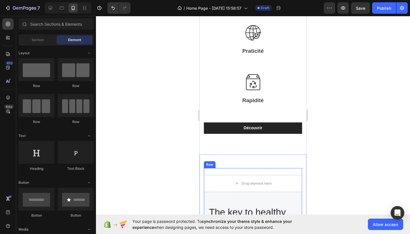
click at [209, 162] on div "Row" at bounding box center [209, 164] width 9 height 5
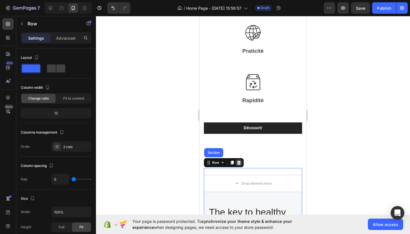
click at [238, 160] on icon at bounding box center [239, 162] width 4 height 4
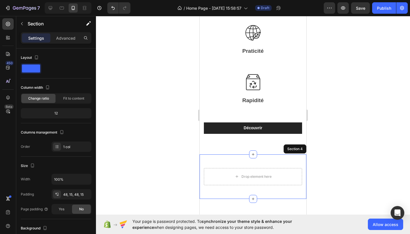
click at [230, 154] on div "Drop element here Section 4" at bounding box center [253, 176] width 107 height 44
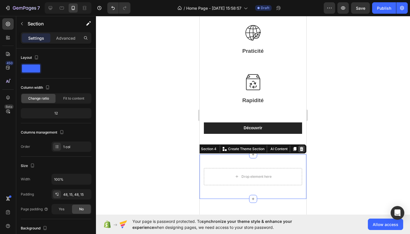
click at [303, 147] on icon at bounding box center [302, 149] width 4 height 4
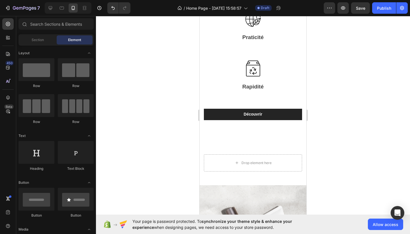
scroll to position [996, 0]
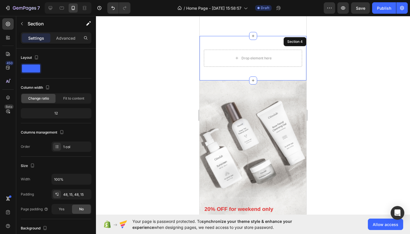
click at [232, 41] on div "Drop element here Section 4" at bounding box center [253, 58] width 107 height 44
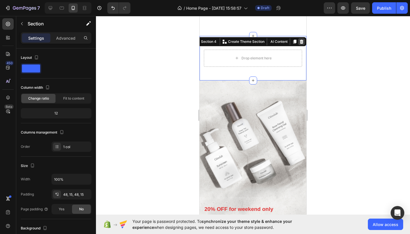
click at [304, 38] on div at bounding box center [301, 41] width 7 height 7
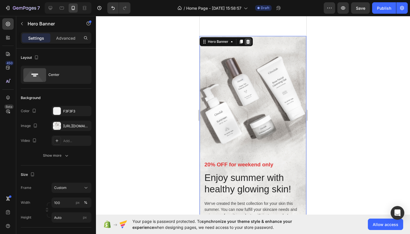
click at [249, 40] on icon at bounding box center [249, 42] width 4 height 4
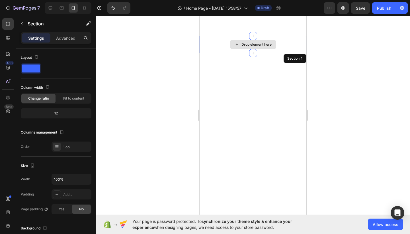
click at [279, 36] on div "Drop element here" at bounding box center [253, 44] width 107 height 17
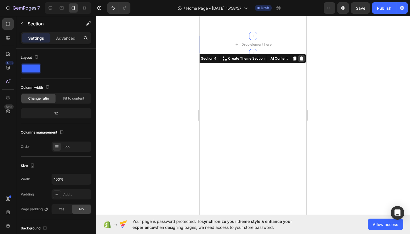
click at [302, 58] on icon at bounding box center [302, 58] width 4 height 4
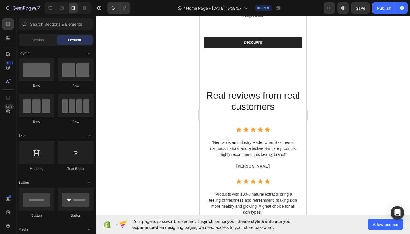
scroll to position [981, 0]
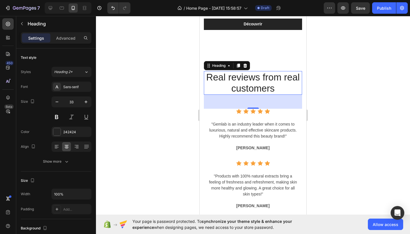
click at [242, 81] on p "Real reviews from real customers" at bounding box center [253, 83] width 97 height 23
click at [265, 123] on p ""Gemlab is an industry leader when it comes to luxurious, natural and effective…" at bounding box center [253, 130] width 90 height 18
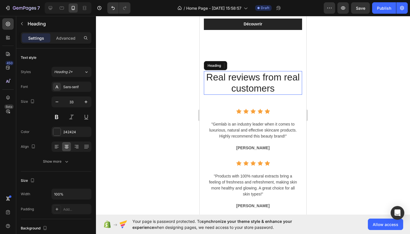
click at [281, 80] on p "Real reviews from real customers" at bounding box center [253, 83] width 97 height 23
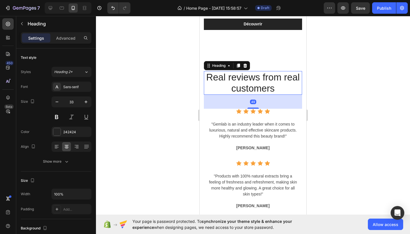
click at [280, 82] on p "Real reviews from real customers" at bounding box center [253, 83] width 97 height 23
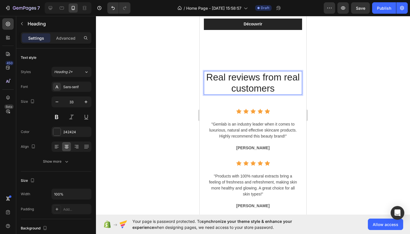
click at [280, 82] on p "Real reviews from real customers" at bounding box center [253, 83] width 97 height 23
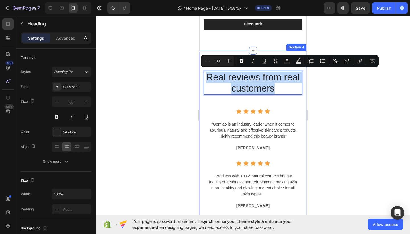
drag, startPoint x: 274, startPoint y: 86, endPoint x: 204, endPoint y: 76, distance: 71.4
click at [204, 76] on div "Real reviews from real customers Heading 49 Icon Icon Icon Icon Icon Icon List …" at bounding box center [253, 189] width 107 height 278
copy p "Real reviews from real customers"
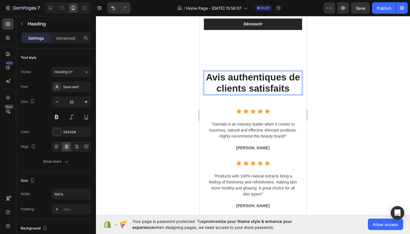
click at [286, 73] on strong "Avis authentiques de clients satisfaits" at bounding box center [253, 83] width 94 height 22
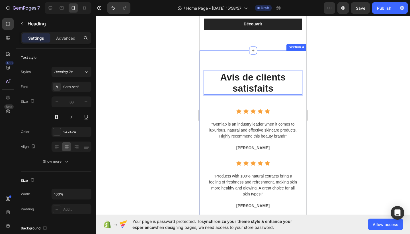
click at [324, 87] on div at bounding box center [253, 125] width 314 height 218
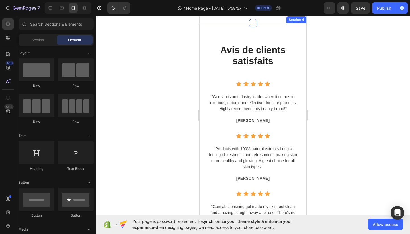
scroll to position [1009, 0]
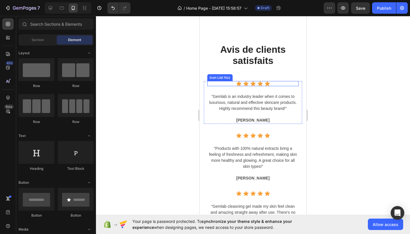
drag, startPoint x: 278, startPoint y: 82, endPoint x: 261, endPoint y: 102, distance: 26.1
click at [261, 102] on p ""Gemlab is an industry leader when it comes to luxurious, natural and effective…" at bounding box center [253, 102] width 90 height 18
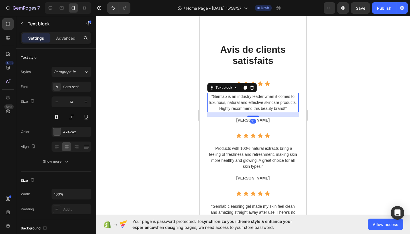
click at [287, 105] on p ""Gemlab is an industry leader when it comes to luxurious, natural and effective…" at bounding box center [253, 102] width 90 height 18
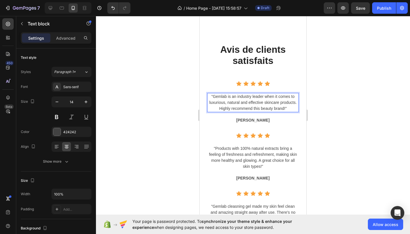
click at [287, 105] on p ""Gemlab is an industry leader when it comes to luxurious, natural and effective…" at bounding box center [253, 102] width 90 height 18
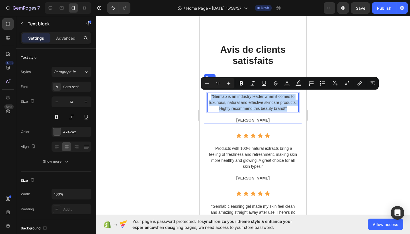
drag, startPoint x: 287, startPoint y: 105, endPoint x: 206, endPoint y: 92, distance: 81.8
click at [206, 93] on div "Icon Icon Icon Icon Icon Icon List Hoz "Gemlab is an industry leader when it co…" at bounding box center [253, 102] width 98 height 43
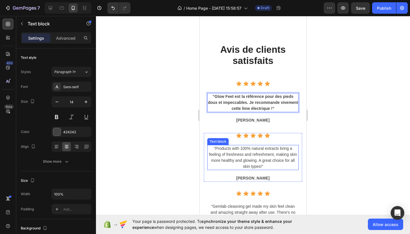
click at [252, 150] on p ""Products with 100% natural extracts bring a feeling of freshness and refreshme…" at bounding box center [253, 157] width 90 height 24
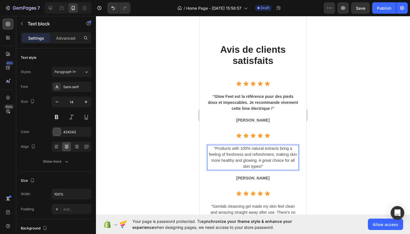
click at [268, 161] on p ""Products with 100% natural extracts bring a feeling of freshness and refreshme…" at bounding box center [253, 157] width 90 height 24
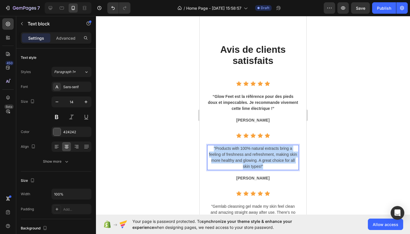
drag, startPoint x: 267, startPoint y: 163, endPoint x: 209, endPoint y: 146, distance: 60.7
click at [209, 146] on p ""Products with 100% natural extracts bring a feeling of freshness and refreshme…" at bounding box center [253, 157] width 90 height 24
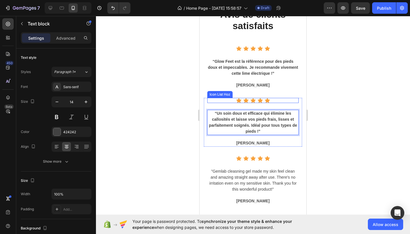
scroll to position [1088, 0]
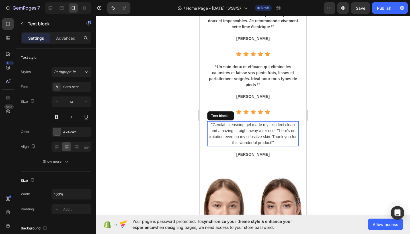
click at [243, 132] on p ""Gemlab cleasning gel made my skin feel clean and amazing straight away after u…" at bounding box center [253, 134] width 90 height 24
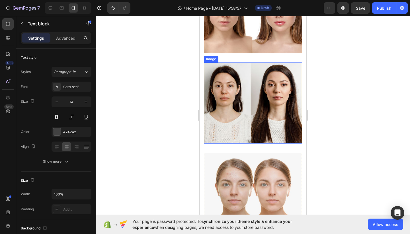
scroll to position [1197, 0]
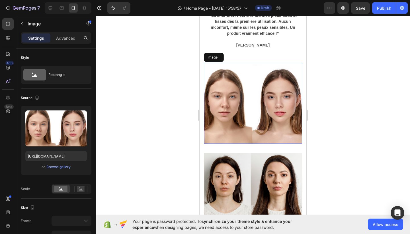
click at [253, 83] on img at bounding box center [253, 103] width 98 height 81
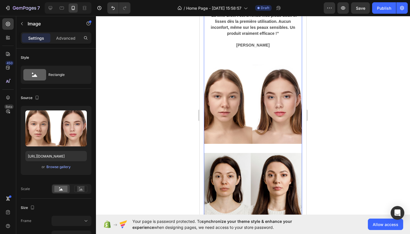
click at [208, 52] on div "⁠⁠⁠⁠⁠⁠⁠ Avis de clients satisfaits Heading Icon Icon Icon Icon Icon Icon List H…" at bounding box center [253, 133] width 98 height 561
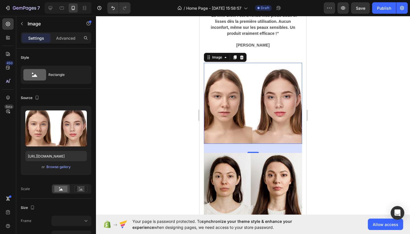
click at [221, 97] on img at bounding box center [253, 103] width 98 height 81
click at [243, 57] on icon at bounding box center [242, 57] width 4 height 4
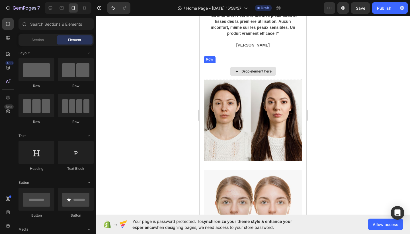
click at [241, 70] on div "Drop element here" at bounding box center [253, 71] width 46 height 9
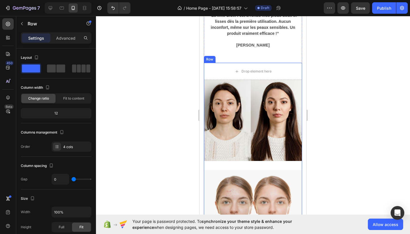
click at [211, 59] on div "Row" at bounding box center [209, 59] width 9 height 5
click at [238, 58] on icon at bounding box center [239, 57] width 4 height 4
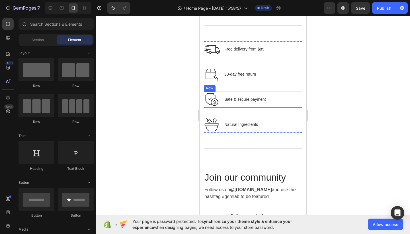
scroll to position [1156, 0]
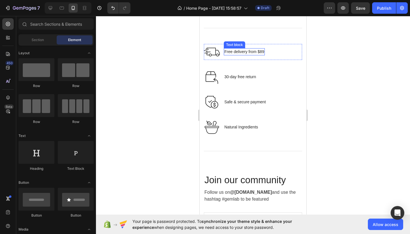
click at [241, 51] on p "Free delivery from $89" at bounding box center [245, 52] width 40 height 6
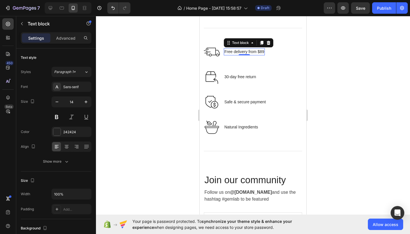
click at [241, 51] on p "Free delivery from $89" at bounding box center [245, 52] width 40 height 6
click at [263, 51] on p "Free delivery from $89" at bounding box center [245, 52] width 40 height 6
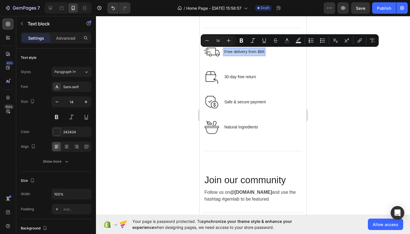
drag, startPoint x: 264, startPoint y: 51, endPoint x: 225, endPoint y: 50, distance: 38.8
click at [225, 50] on p "Free delivery from $89" at bounding box center [245, 52] width 40 height 6
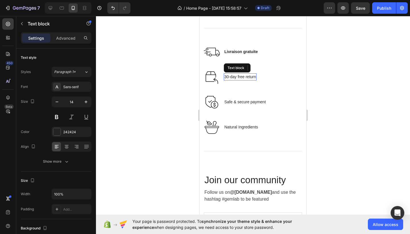
click at [246, 76] on p "30-day free return" at bounding box center [241, 77] width 32 height 6
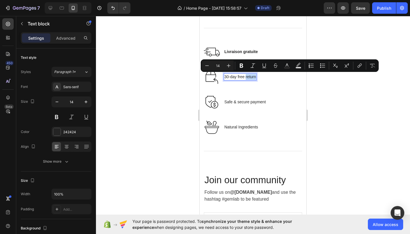
click at [255, 76] on p "30-day free return" at bounding box center [241, 77] width 32 height 6
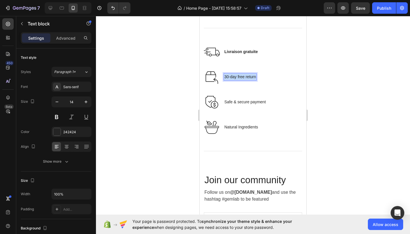
drag, startPoint x: 255, startPoint y: 76, endPoint x: 225, endPoint y: 76, distance: 29.9
click at [225, 76] on p "30-day free return" at bounding box center [241, 77] width 32 height 6
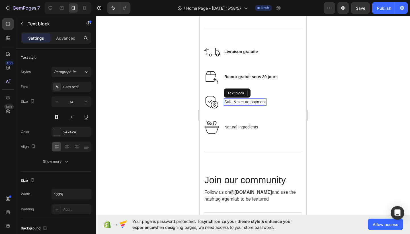
click at [251, 101] on p "Safe & secure payment" at bounding box center [246, 102] width 42 height 6
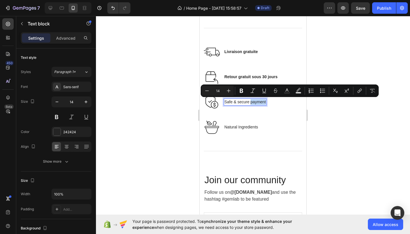
click at [263, 101] on p "Safe & secure payment" at bounding box center [246, 102] width 42 height 6
drag, startPoint x: 266, startPoint y: 101, endPoint x: 220, endPoint y: 102, distance: 45.9
click at [220, 102] on div "Image Safe & secure payment Text block 0 Row" at bounding box center [253, 102] width 98 height 16
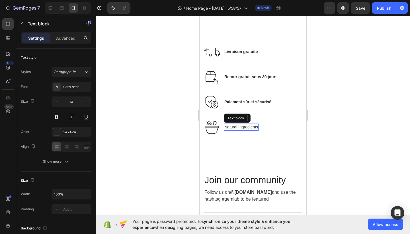
click at [257, 127] on p "Natural Ingredients" at bounding box center [242, 127] width 34 height 6
click at [262, 120] on div "Image Soin doux Text block 0 Row" at bounding box center [253, 127] width 98 height 16
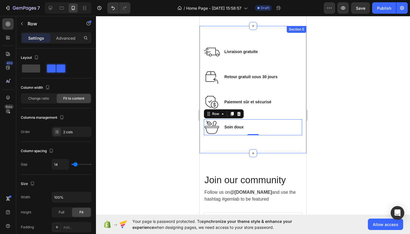
click at [324, 138] on div at bounding box center [253, 125] width 314 height 218
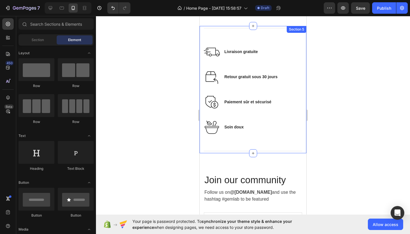
scroll to position [1247, 0]
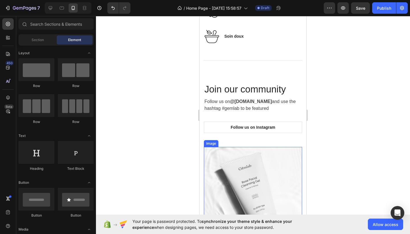
click at [257, 86] on p "Join our community" at bounding box center [253, 89] width 97 height 11
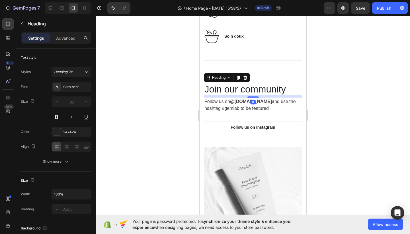
click at [269, 91] on p "Join our community" at bounding box center [253, 89] width 97 height 11
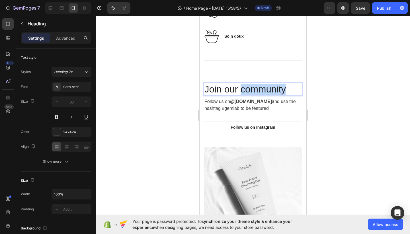
click at [269, 91] on p "Join our community" at bounding box center [253, 89] width 97 height 11
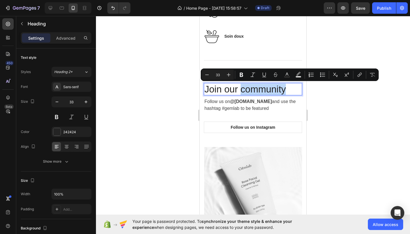
click at [284, 88] on p "Join our community" at bounding box center [253, 89] width 97 height 11
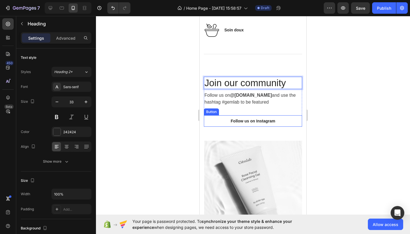
scroll to position [1259, 0]
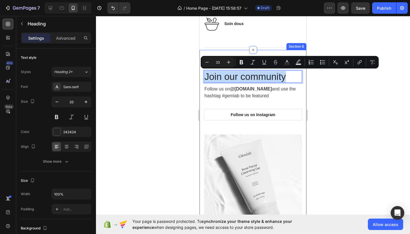
drag, startPoint x: 286, startPoint y: 77, endPoint x: 204, endPoint y: 75, distance: 82.1
click at [204, 75] on div "Join our community Heading 8 Follow us on @gemlab.beauty and use the hashtag #g…" at bounding box center [253, 227] width 107 height 355
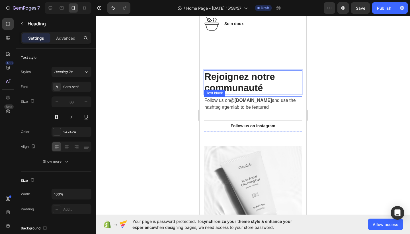
click at [247, 102] on strong "@gemlab.beauty" at bounding box center [251, 100] width 42 height 5
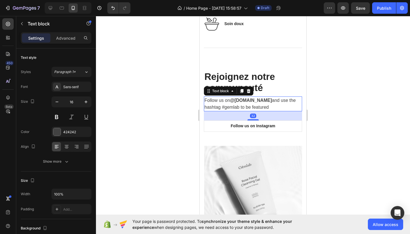
click at [270, 106] on p "Follow us on @gemlab.beauty and use the hashtag #gemlab to be featured" at bounding box center [253, 104] width 97 height 14
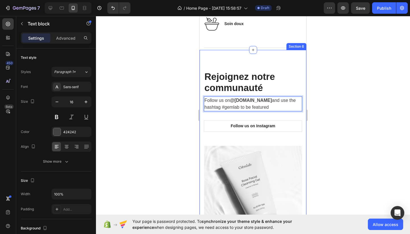
drag, startPoint x: 270, startPoint y: 106, endPoint x: 204, endPoint y: 98, distance: 66.9
click at [204, 99] on div "⁠⁠⁠⁠⁠⁠⁠ Rejoignez notre communauté Heading Follow us on @gemlab.beauty and use …" at bounding box center [253, 233] width 107 height 367
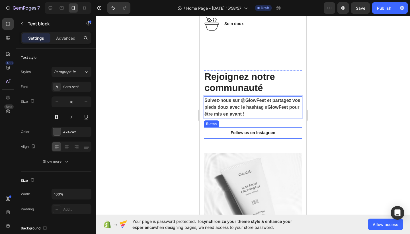
click at [280, 132] on link "Follow us on Instagram" at bounding box center [253, 132] width 98 height 11
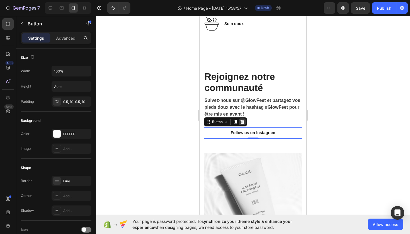
click at [243, 121] on icon at bounding box center [242, 121] width 5 height 5
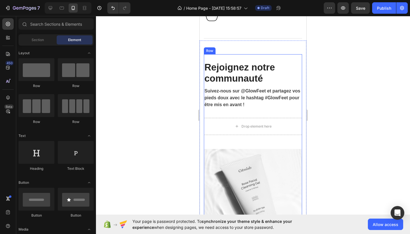
scroll to position [1271, 0]
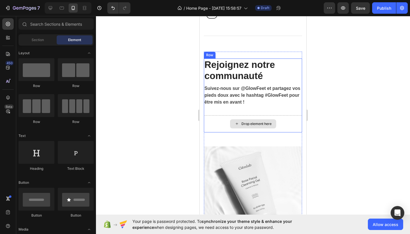
click at [225, 117] on div "Drop element here" at bounding box center [253, 123] width 98 height 17
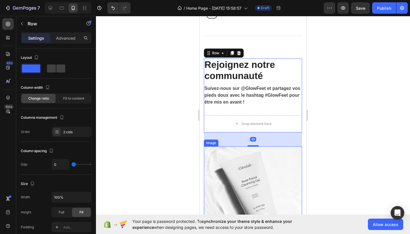
click at [275, 169] on img at bounding box center [253, 195] width 98 height 98
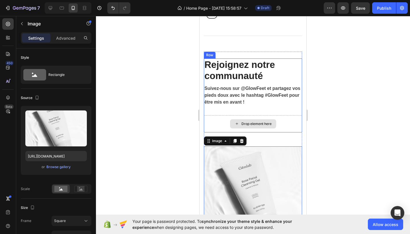
click at [225, 123] on div "Drop element here" at bounding box center [253, 123] width 98 height 17
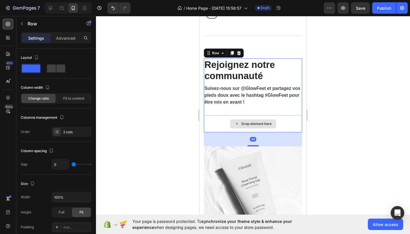
click at [226, 117] on div "Drop element here" at bounding box center [253, 123] width 98 height 17
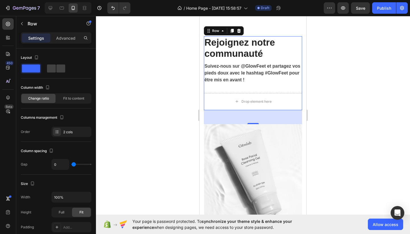
scroll to position [1307, 0]
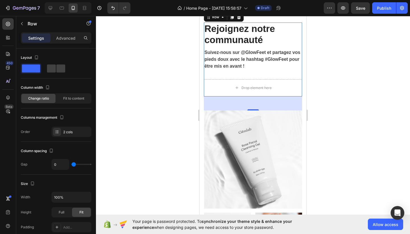
click at [320, 78] on div at bounding box center [253, 125] width 314 height 218
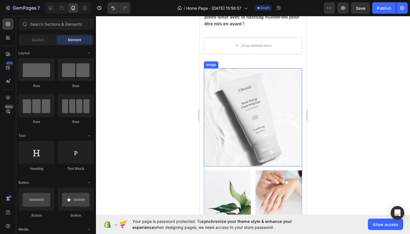
scroll to position [1336, 0]
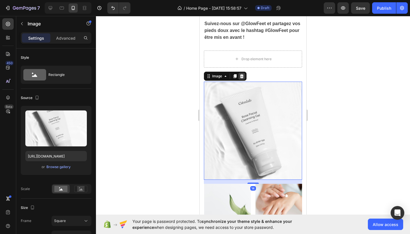
click at [243, 75] on icon at bounding box center [242, 76] width 4 height 4
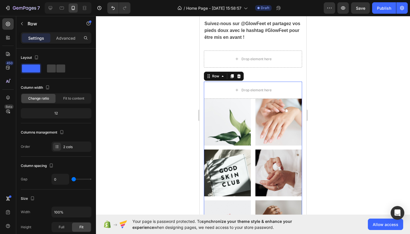
click at [208, 80] on div "Row" at bounding box center [224, 76] width 40 height 9
click at [239, 76] on icon at bounding box center [239, 76] width 4 height 4
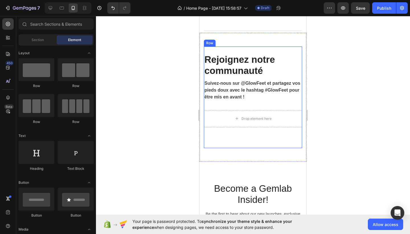
scroll to position [1276, 0]
click at [244, 117] on div "Drop element here" at bounding box center [257, 119] width 30 height 5
click at [242, 118] on div "Drop element here" at bounding box center [257, 119] width 30 height 5
click at [230, 103] on div "Rejoignez notre communauté Heading Suivez-nous sur @GlowFeet et partagez vos pi…" at bounding box center [253, 82] width 98 height 57
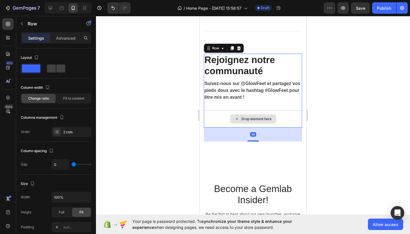
click at [240, 117] on div "Drop element here" at bounding box center [253, 118] width 46 height 9
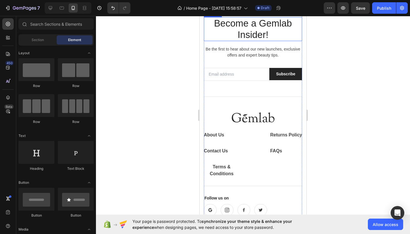
scroll to position [1563, 0]
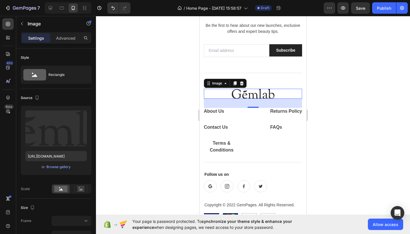
click at [263, 93] on img at bounding box center [253, 94] width 43 height 10
click at [277, 93] on div at bounding box center [253, 94] width 98 height 10
click at [272, 94] on img at bounding box center [253, 94] width 43 height 10
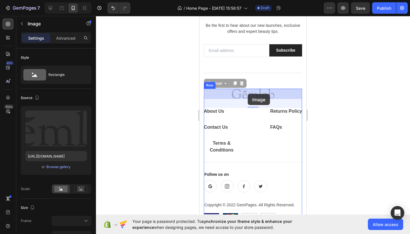
drag, startPoint x: 272, startPoint y: 94, endPoint x: 248, endPoint y: 94, distance: 24.2
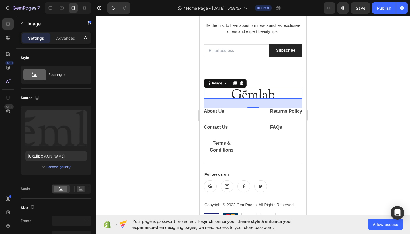
click at [266, 95] on img at bounding box center [253, 94] width 43 height 10
click at [272, 95] on img at bounding box center [253, 94] width 43 height 10
click at [276, 95] on div at bounding box center [253, 94] width 98 height 10
click at [263, 112] on div "About Us Button Contact Us Button Terms & Conditions Button Row Returns Policy …" at bounding box center [253, 131] width 98 height 46
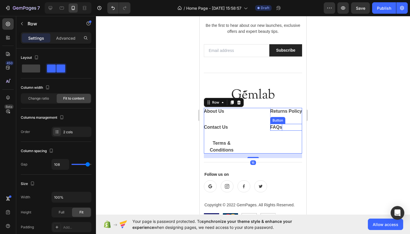
click at [278, 125] on div "FAQs" at bounding box center [276, 127] width 12 height 7
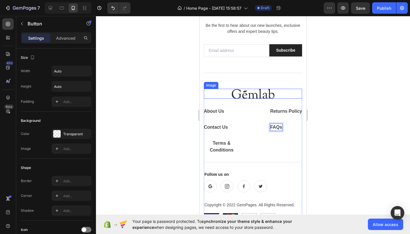
click at [259, 94] on img at bounding box center [253, 94] width 43 height 10
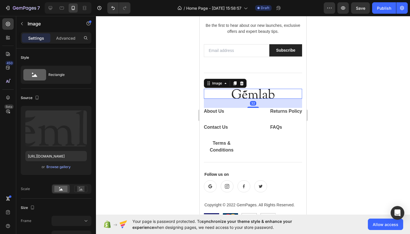
click at [259, 94] on img at bounding box center [253, 94] width 43 height 10
click at [243, 85] on icon at bounding box center [242, 83] width 4 height 4
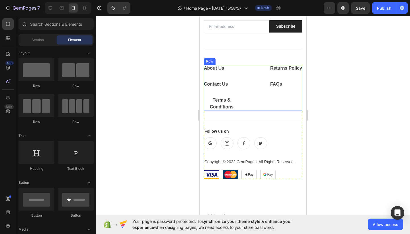
scroll to position [1594, 0]
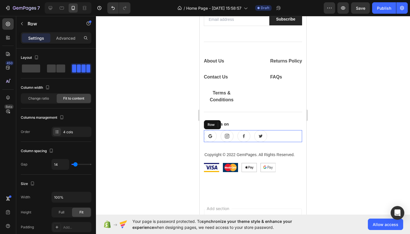
click at [220, 136] on div "Button Button Button Button Row" at bounding box center [253, 136] width 98 height 12
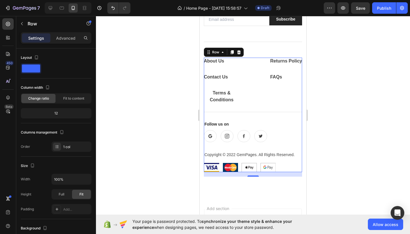
click at [245, 117] on div "About Us Button Contact Us Button Terms & Conditions Button Row Returns Policy …" at bounding box center [253, 115] width 98 height 114
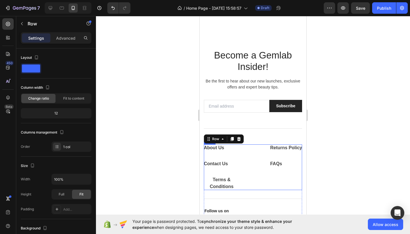
scroll to position [1504, 0]
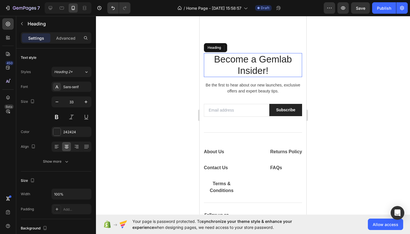
click at [250, 67] on p "Become a Gemlab Insider!" at bounding box center [253, 65] width 97 height 23
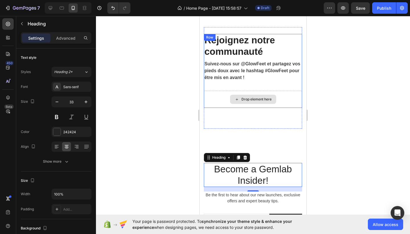
scroll to position [1369, 0]
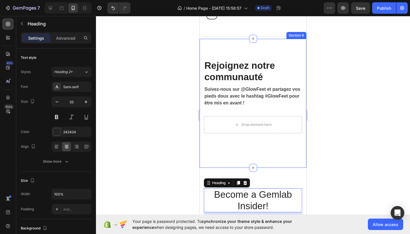
click at [286, 50] on div "Rejoignez notre communauté Heading Suivez-nous sur @GlowFeet et partagez vos pi…" at bounding box center [253, 103] width 107 height 129
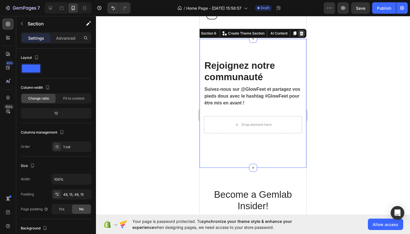
click at [300, 33] on icon at bounding box center [302, 33] width 5 height 5
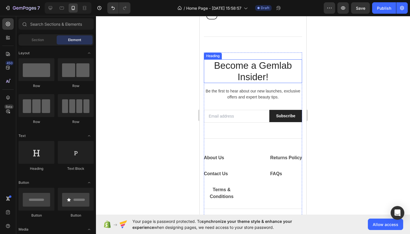
click at [270, 78] on p "Become a Gemlab Insider!" at bounding box center [253, 71] width 97 height 23
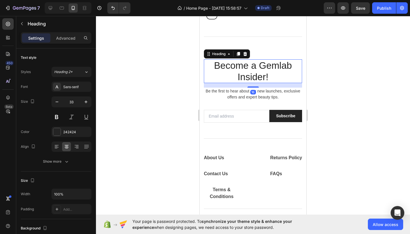
click at [270, 78] on p "Become a Gemlab Insider!" at bounding box center [253, 71] width 97 height 23
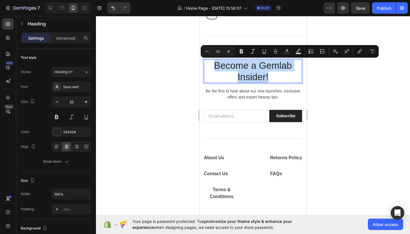
drag, startPoint x: 270, startPoint y: 78, endPoint x: 213, endPoint y: 66, distance: 58.2
click at [213, 66] on p "Become a Gemlab Insider!" at bounding box center [253, 71] width 97 height 23
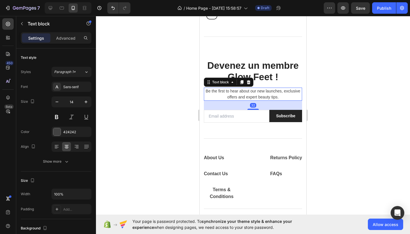
click at [284, 97] on p "Be the first to hear about our new launches, exclusive offers and expert beauty…" at bounding box center [253, 94] width 97 height 12
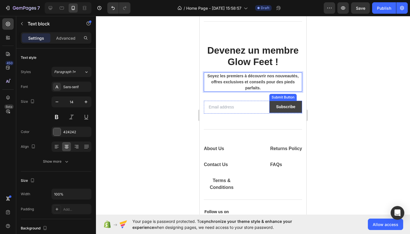
scroll to position [1384, 0]
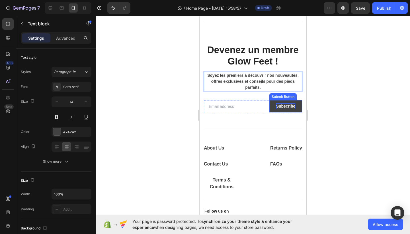
click at [292, 107] on div "Subscribe" at bounding box center [285, 106] width 19 height 6
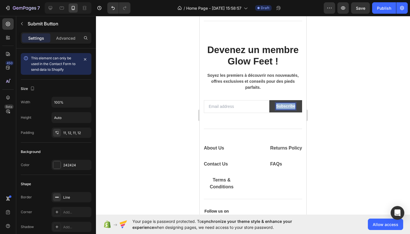
drag, startPoint x: 296, startPoint y: 105, endPoint x: 275, endPoint y: 105, distance: 20.2
click at [275, 105] on button "Subscribe" at bounding box center [286, 106] width 33 height 12
click at [348, 118] on div at bounding box center [253, 125] width 314 height 218
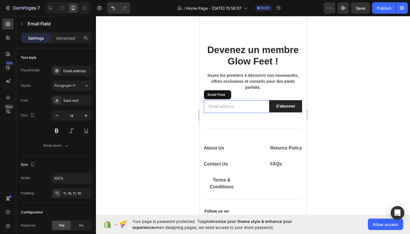
click at [233, 105] on input "email" at bounding box center [237, 106] width 66 height 13
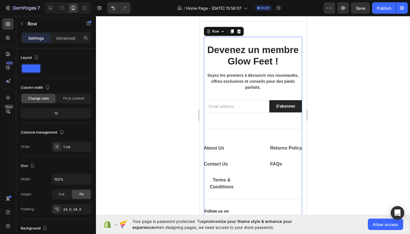
click at [301, 133] on div "⁠⁠⁠⁠⁠⁠⁠ Devenez un membre Glow Feet ! Heading Soyez les premiers à découvrir no…" at bounding box center [253, 154] width 98 height 220
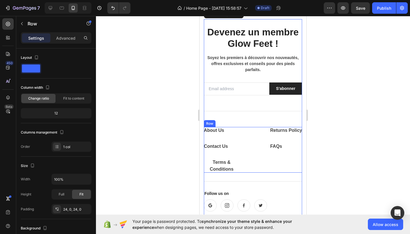
scroll to position [1404, 0]
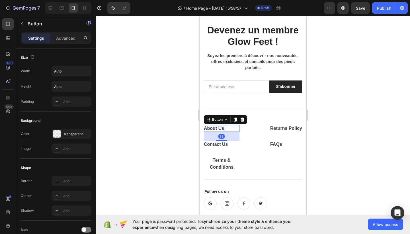
click at [223, 129] on div "About Us" at bounding box center [214, 128] width 20 height 7
click at [227, 127] on div "About Us Button 32" at bounding box center [222, 128] width 36 height 7
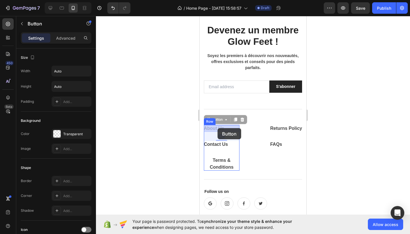
drag, startPoint x: 226, startPoint y: 127, endPoint x: 218, endPoint y: 128, distance: 8.6
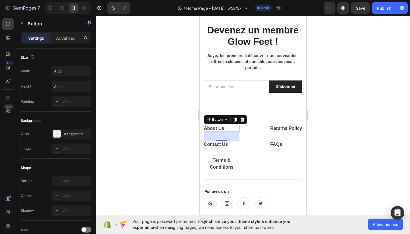
click at [227, 128] on div "About Us Button 32" at bounding box center [222, 128] width 36 height 7
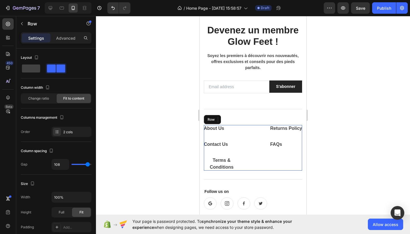
click at [260, 135] on div "About Us Button 32 Contact Us Button Terms & Conditions Button Row Returns Poli…" at bounding box center [253, 148] width 98 height 46
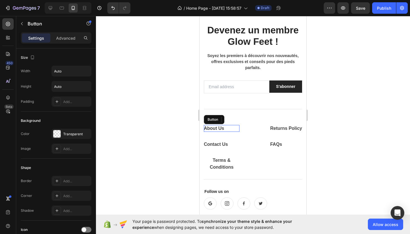
click at [227, 128] on div "About Us Button" at bounding box center [222, 128] width 36 height 7
click at [226, 128] on div "About Us Button 32" at bounding box center [222, 128] width 36 height 7
click at [348, 126] on div at bounding box center [253, 125] width 314 height 218
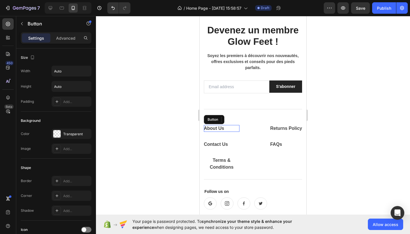
click at [220, 128] on div "About Us" at bounding box center [214, 128] width 20 height 7
click at [322, 98] on div at bounding box center [253, 125] width 314 height 218
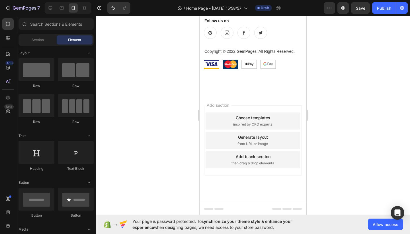
scroll to position [1574, 0]
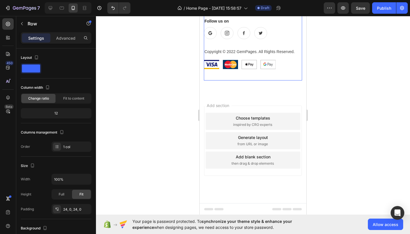
drag, startPoint x: 225, startPoint y: 93, endPoint x: 425, endPoint y: 95, distance: 199.8
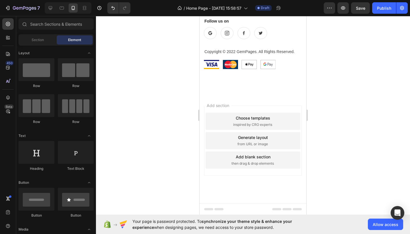
click at [225, 97] on div "Add section Choose templates inspired by CRO experts Generate layout from URL o…" at bounding box center [253, 148] width 107 height 109
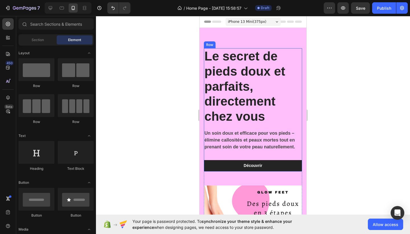
scroll to position [0, 0]
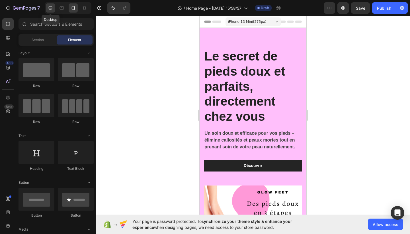
click at [52, 9] on icon at bounding box center [51, 8] width 4 height 4
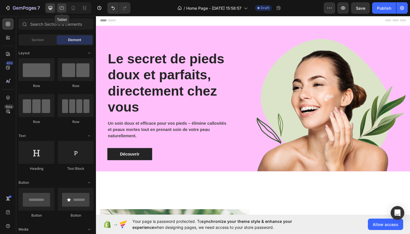
click at [62, 11] on div at bounding box center [61, 7] width 9 height 9
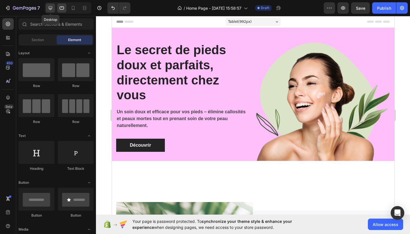
click at [51, 9] on icon at bounding box center [51, 8] width 4 height 4
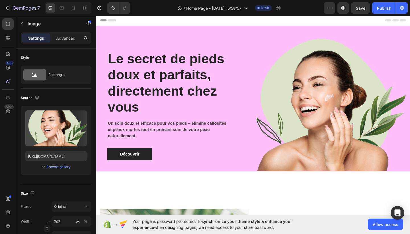
click at [371, 140] on img at bounding box center [350, 113] width 167 height 144
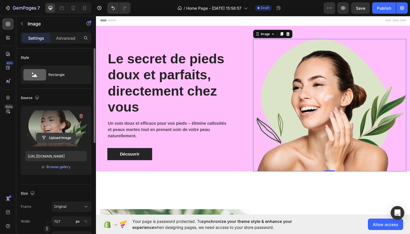
click at [75, 142] on input "file" at bounding box center [55, 138] width 39 height 10
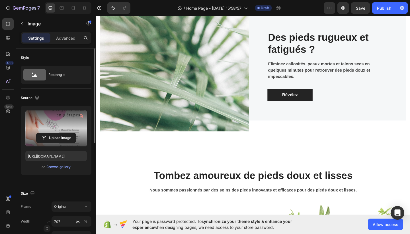
type input "https://cdn.shopify.com/s/files/1/0941/0071/7911/files/gempages_581634857847751…"
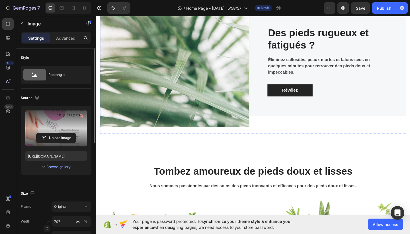
click at [227, 90] on img at bounding box center [181, 65] width 162 height 143
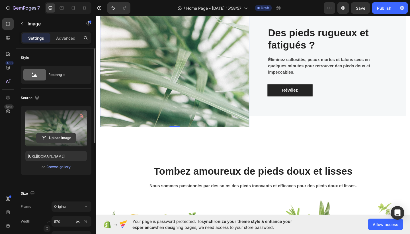
click at [50, 136] on input "file" at bounding box center [55, 138] width 39 height 10
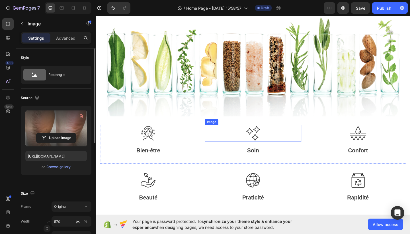
scroll to position [467, 0]
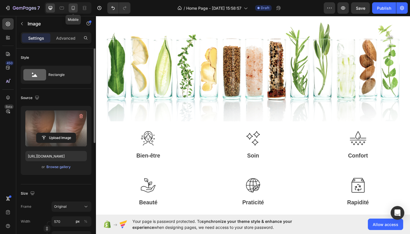
click at [73, 9] on icon at bounding box center [73, 8] width 3 height 4
type input "https://cdn.shopify.com/s/files/1/0941/0071/7911/files/gempages_581634857847751…"
type input "100"
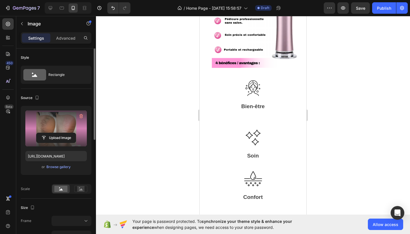
scroll to position [581, 0]
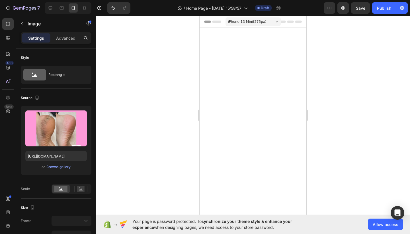
scroll to position [577, 0]
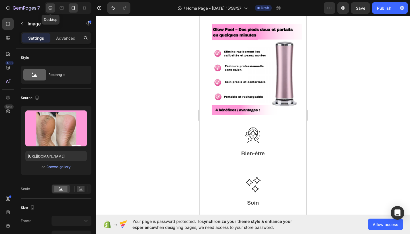
click at [50, 7] on icon at bounding box center [51, 8] width 6 height 6
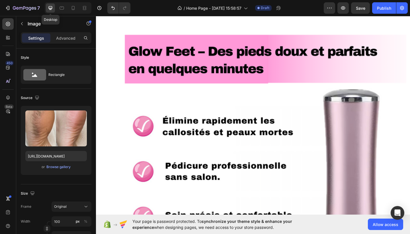
type input "[URL][DOMAIN_NAME]"
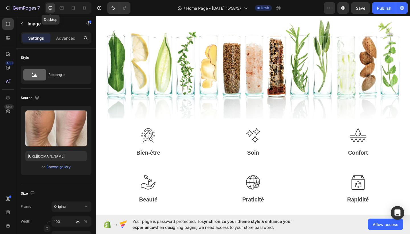
type input "570"
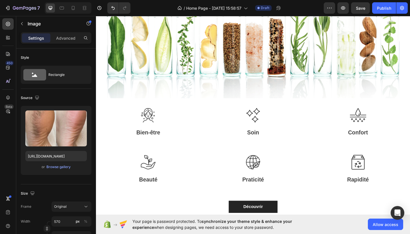
scroll to position [445, 0]
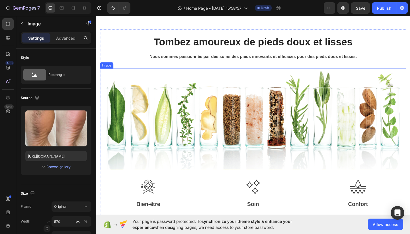
click at [245, 149] on img at bounding box center [266, 128] width 333 height 110
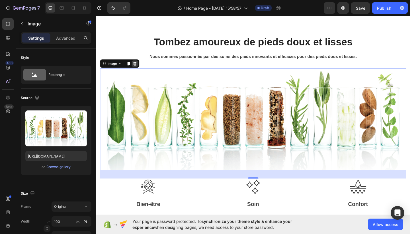
click at [140, 70] on icon at bounding box center [138, 68] width 5 height 5
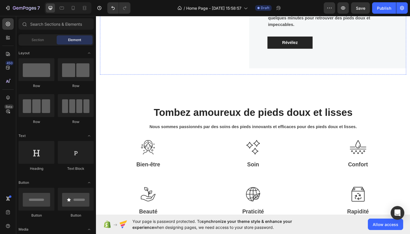
scroll to position [378, 0]
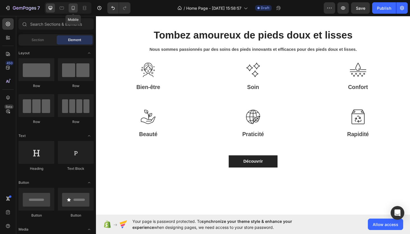
click at [73, 7] on icon at bounding box center [73, 8] width 6 height 6
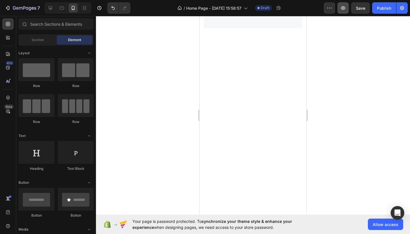
scroll to position [181, 0]
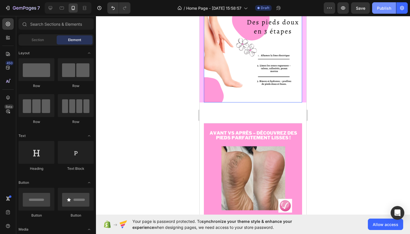
click at [389, 9] on div "Publish" at bounding box center [384, 8] width 14 height 6
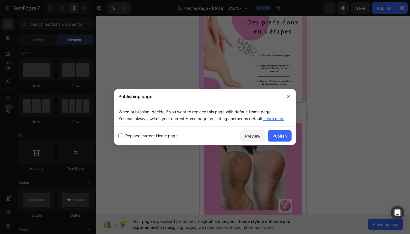
click at [127, 136] on span "Replace current Home page" at bounding box center [151, 135] width 52 height 7
checkbox input "true"
click at [273, 137] on div "Publish" at bounding box center [280, 136] width 14 height 6
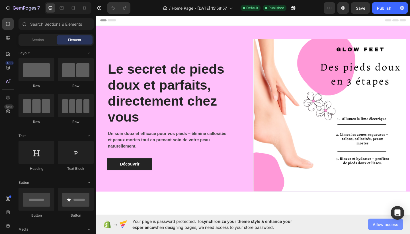
click at [375, 225] on span "Allow access" at bounding box center [386, 224] width 26 height 6
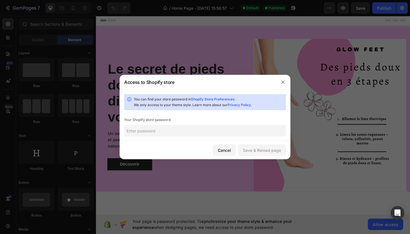
click at [223, 130] on input "text" at bounding box center [205, 130] width 162 height 11
click at [232, 146] on button "Cancel" at bounding box center [224, 149] width 23 height 11
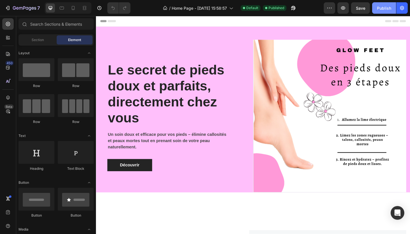
click at [383, 10] on div "Publish" at bounding box center [384, 8] width 14 height 6
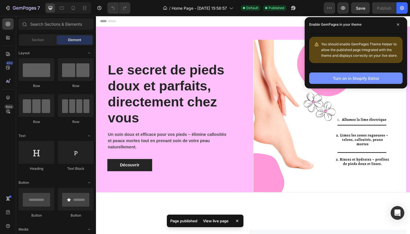
click at [360, 76] on div "Turn on in Shopify Editor" at bounding box center [356, 78] width 46 height 6
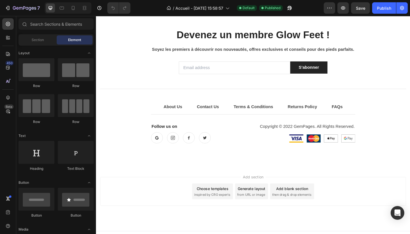
scroll to position [643, 0]
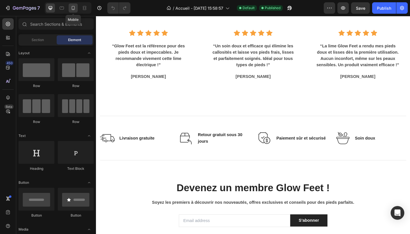
click at [74, 10] on icon at bounding box center [73, 8] width 3 height 4
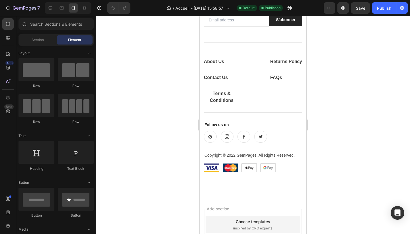
scroll to position [988, 0]
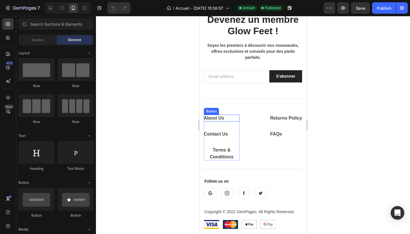
click at [229, 120] on div "About Us Button" at bounding box center [222, 118] width 36 height 7
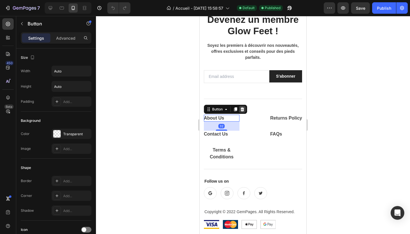
click at [243, 109] on icon at bounding box center [243, 109] width 4 height 4
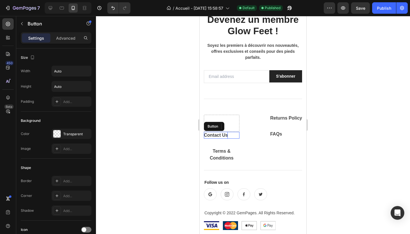
click at [228, 137] on div "Contact Us" at bounding box center [216, 135] width 24 height 7
click at [244, 123] on div at bounding box center [242, 126] width 7 height 7
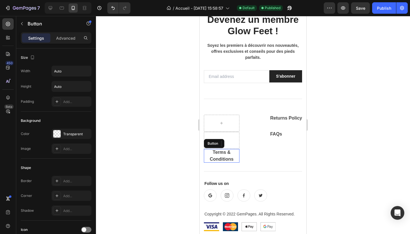
drag, startPoint x: 227, startPoint y: 151, endPoint x: 243, endPoint y: 129, distance: 26.7
click at [227, 151] on div "Terms & Conditions" at bounding box center [222, 156] width 36 height 14
click at [243, 145] on div at bounding box center [242, 143] width 7 height 7
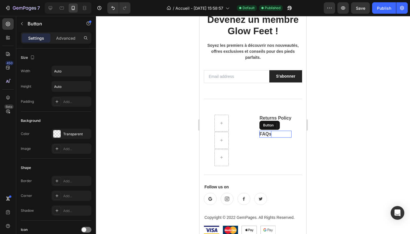
click at [270, 133] on div "FAQs" at bounding box center [266, 134] width 12 height 7
click at [300, 125] on icon at bounding box center [298, 125] width 5 height 5
drag, startPoint x: 284, startPoint y: 120, endPoint x: 290, endPoint y: 120, distance: 6.0
click at [284, 120] on div "Returns Policy" at bounding box center [269, 118] width 32 height 7
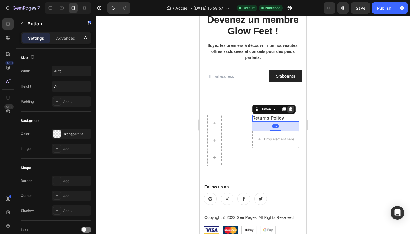
click at [292, 111] on icon at bounding box center [291, 109] width 5 height 5
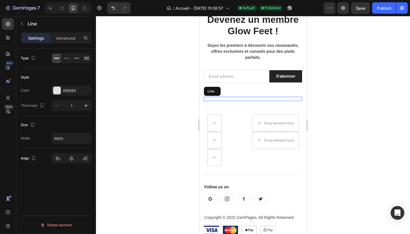
click at [236, 99] on div at bounding box center [253, 99] width 98 height 0
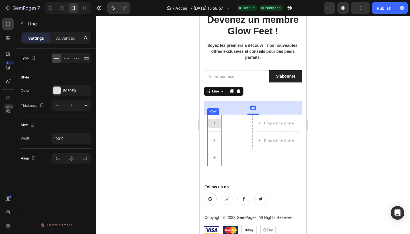
click at [218, 120] on div at bounding box center [215, 123] width 14 height 9
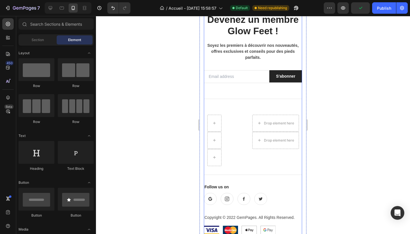
click at [235, 109] on div "Devenez un membre Glow Feet ! Heading Soyez les premiers à découvrir nos nouvea…" at bounding box center [253, 125] width 98 height 225
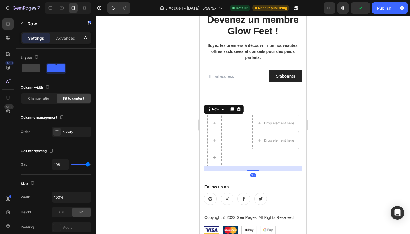
click at [237, 125] on div "Row Drop element here Drop element here Row Row 16" at bounding box center [253, 140] width 98 height 51
click at [239, 108] on icon at bounding box center [239, 109] width 4 height 4
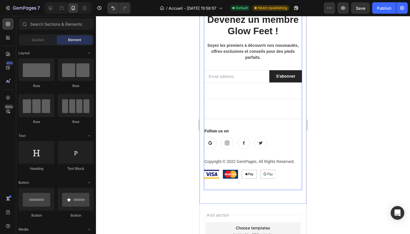
click at [236, 101] on div "Devenez un membre Glow Feet ! Heading Soyez les premiers à découvrir nos nouvea…" at bounding box center [253, 98] width 98 height 170
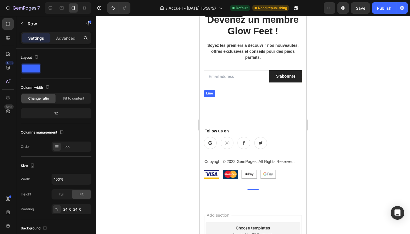
click at [236, 97] on div "Title Line" at bounding box center [253, 99] width 98 height 4
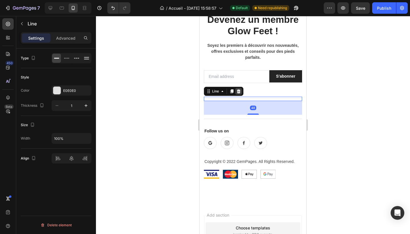
click at [236, 91] on div at bounding box center [238, 91] width 7 height 7
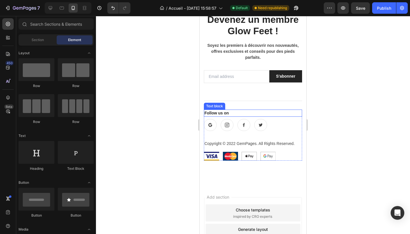
click at [322, 114] on div at bounding box center [253, 125] width 314 height 218
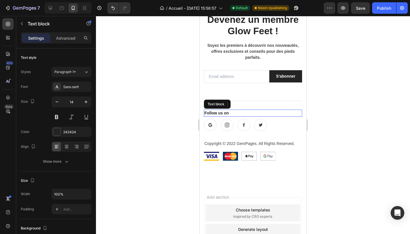
click at [233, 112] on p "Follow us on" at bounding box center [253, 113] width 97 height 6
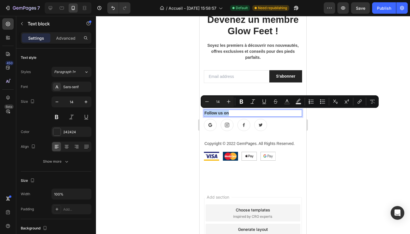
drag, startPoint x: 233, startPoint y: 112, endPoint x: 208, endPoint y: 111, distance: 24.8
click at [208, 111] on p "Follow us on" at bounding box center [253, 113] width 97 height 6
copy p "Follow us on"
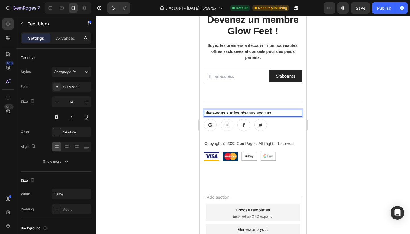
click at [206, 112] on strong "uivez-nous sur les réseaux sociaux" at bounding box center [238, 113] width 67 height 5
click at [337, 127] on div at bounding box center [253, 125] width 314 height 218
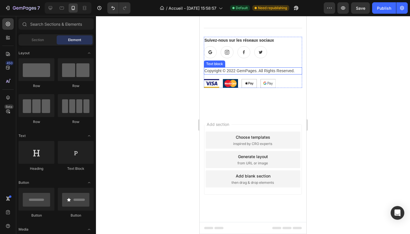
scroll to position [1060, 0]
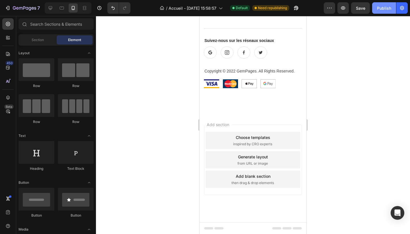
click at [386, 10] on div "Publish" at bounding box center [384, 8] width 14 height 6
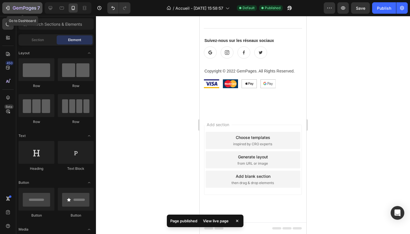
click at [4, 7] on button "7" at bounding box center [22, 7] width 40 height 11
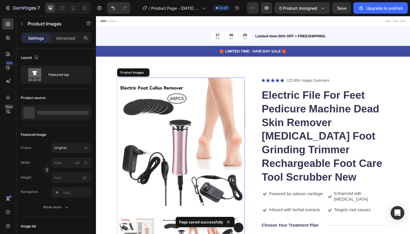
click at [219, 156] on img at bounding box center [188, 152] width 139 height 139
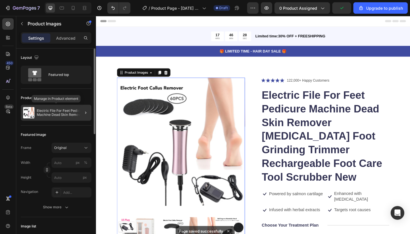
click at [70, 113] on p "Electric File For Feet Pedicure Machine Dead Skin Remover [MEDICAL_DATA] Foot G…" at bounding box center [63, 113] width 52 height 8
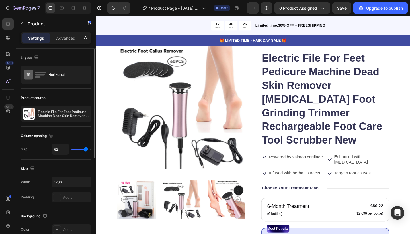
scroll to position [59, 0]
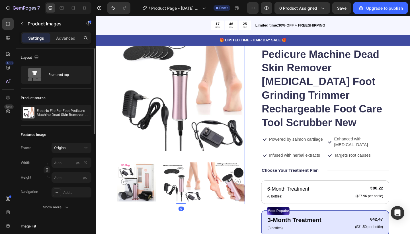
click at [201, 158] on img at bounding box center [188, 93] width 139 height 139
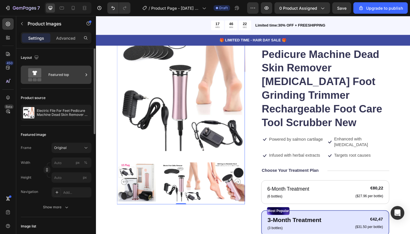
click at [65, 77] on div "Featured top" at bounding box center [65, 74] width 35 height 13
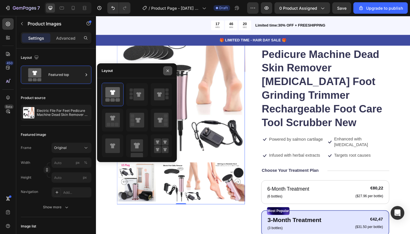
click at [168, 71] on icon "button" at bounding box center [168, 70] width 2 height 2
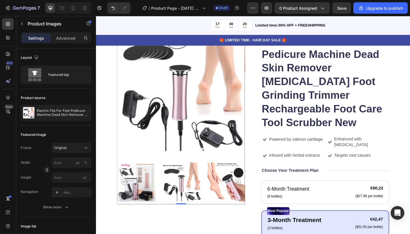
click at [212, 80] on img at bounding box center [188, 93] width 139 height 139
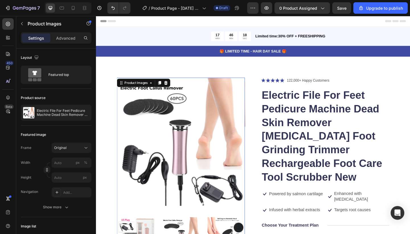
scroll to position [0, 0]
click at [150, 89] on div "Product Images" at bounding box center [140, 88] width 28 height 5
click at [166, 133] on img at bounding box center [188, 152] width 139 height 139
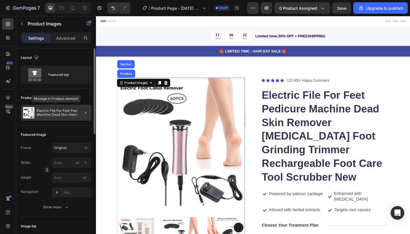
click at [60, 112] on p "Electric File For Feet Pedicure Machine Dead Skin Remover Callus Foot Grinding …" at bounding box center [63, 113] width 52 height 8
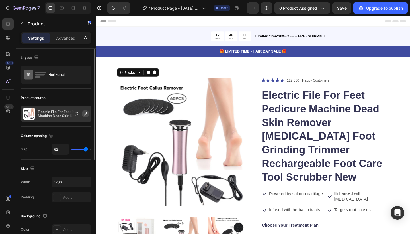
click at [85, 114] on icon "button" at bounding box center [85, 113] width 5 height 5
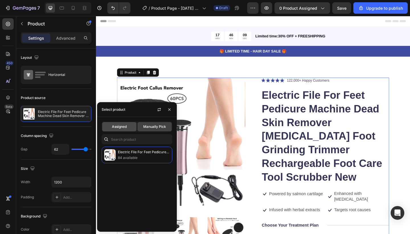
click at [119, 128] on span "Assigned" at bounding box center [119, 126] width 15 height 5
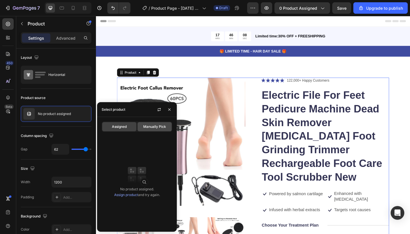
click at [145, 128] on span "Manually Pick" at bounding box center [154, 126] width 23 height 5
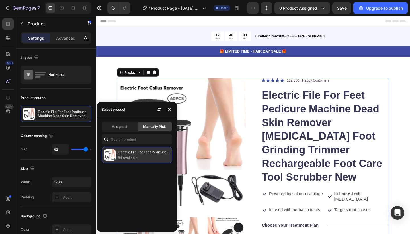
click at [139, 155] on p "Electric File For Feet Pedicure Machine Dead Skin Remover Callus Foot Grinding …" at bounding box center [144, 152] width 52 height 6
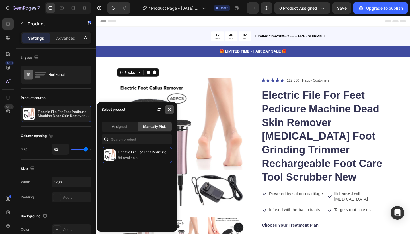
click at [170, 110] on icon "button" at bounding box center [169, 109] width 2 height 2
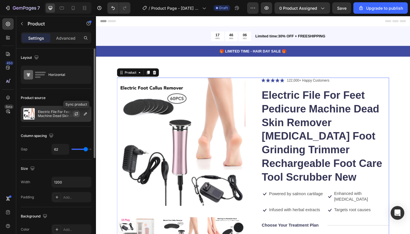
click at [74, 114] on icon "button" at bounding box center [76, 113] width 5 height 5
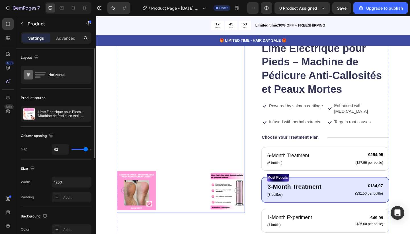
scroll to position [40, 0]
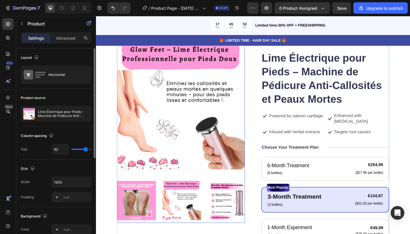
click at [194, 213] on img at bounding box center [189, 216] width 42 height 49
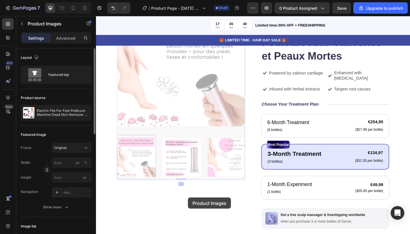
scroll to position [89, 0]
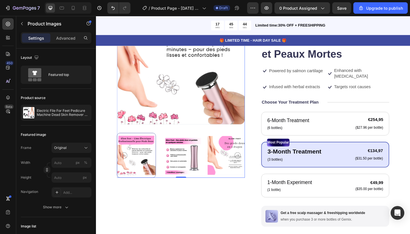
click at [125, 167] on icon "Carousel Back Arrow" at bounding box center [126, 167] width 7 height 7
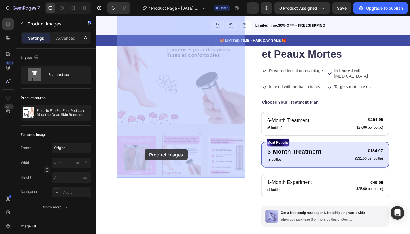
drag, startPoint x: 229, startPoint y: 163, endPoint x: 149, endPoint y: 160, distance: 80.1
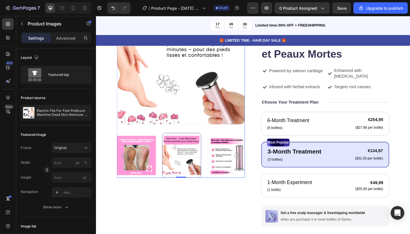
click at [225, 164] on img at bounding box center [238, 167] width 42 height 49
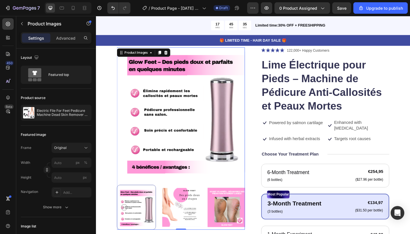
scroll to position [80, 0]
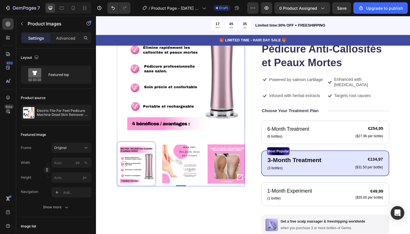
click at [198, 172] on img at bounding box center [189, 176] width 42 height 49
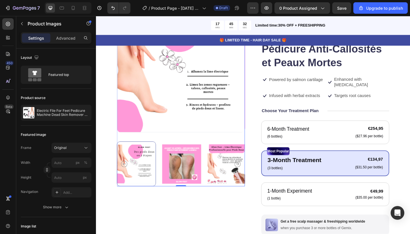
click at [191, 177] on img at bounding box center [189, 176] width 42 height 49
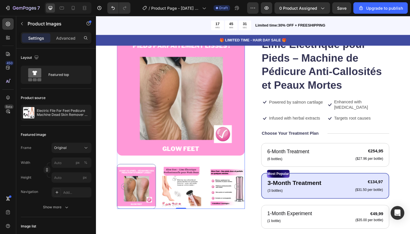
scroll to position [54, 0]
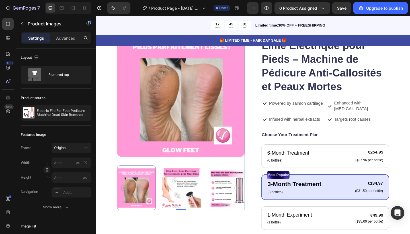
click at [198, 193] on img at bounding box center [189, 202] width 42 height 49
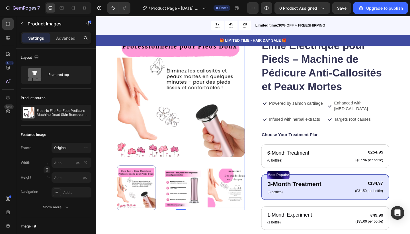
click at [126, 203] on icon "Carousel Back Arrow" at bounding box center [126, 203] width 7 height 7
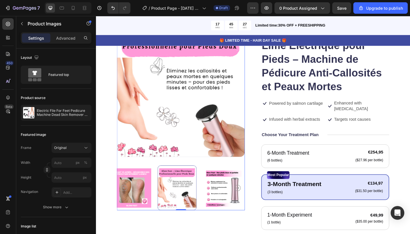
click at [126, 203] on icon "Carousel Back Arrow" at bounding box center [126, 203] width 7 height 7
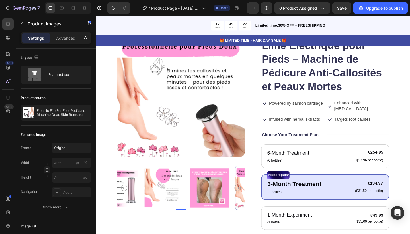
click at [126, 203] on icon "Carousel Back Arrow" at bounding box center [126, 203] width 7 height 7
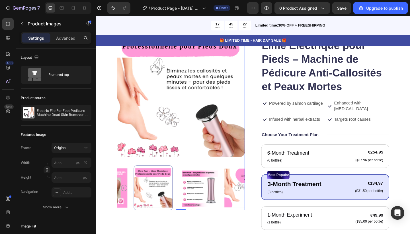
click at [126, 203] on icon "Carousel Back Arrow" at bounding box center [126, 203] width 7 height 7
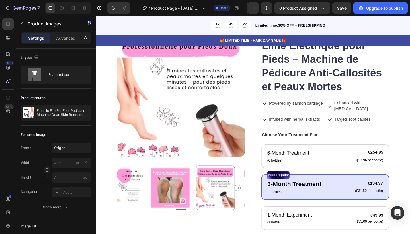
click at [126, 203] on icon "Carousel Back Arrow" at bounding box center [126, 203] width 7 height 7
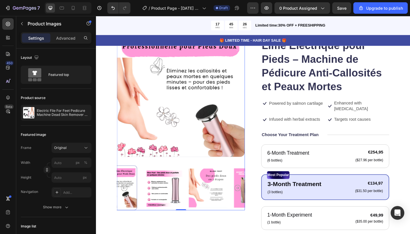
click at [126, 203] on icon "Carousel Back Arrow" at bounding box center [126, 203] width 7 height 7
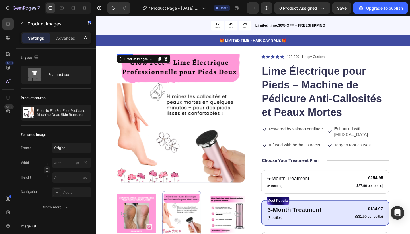
scroll to position [27, 0]
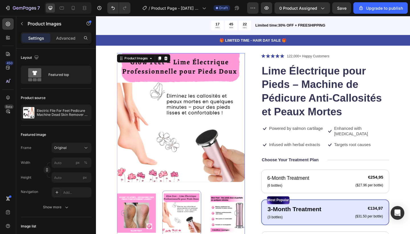
click at [233, 229] on img at bounding box center [238, 230] width 42 height 49
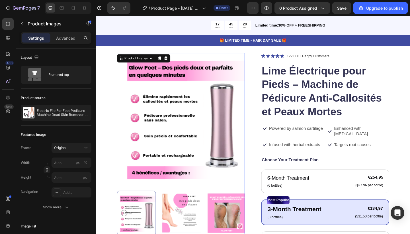
click at [197, 226] on img at bounding box center [189, 230] width 42 height 49
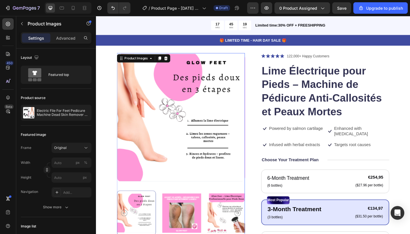
click at [197, 226] on img at bounding box center [189, 230] width 42 height 49
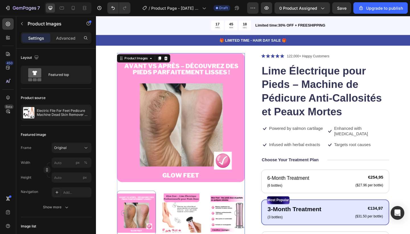
click at [197, 226] on img at bounding box center [189, 230] width 42 height 49
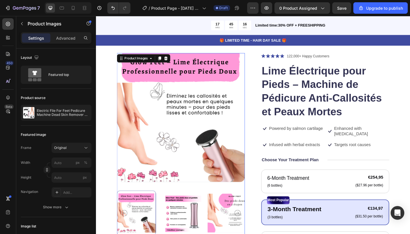
click at [197, 226] on img at bounding box center [189, 230] width 42 height 49
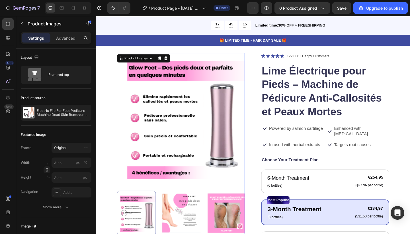
click at [197, 226] on img at bounding box center [189, 230] width 42 height 49
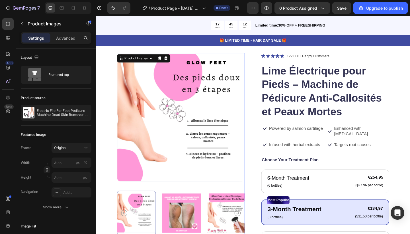
click at [199, 226] on img at bounding box center [189, 230] width 42 height 49
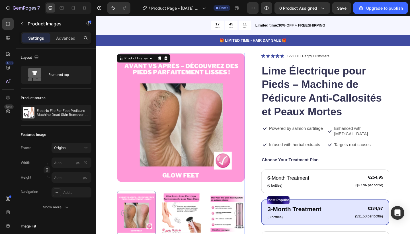
click at [199, 226] on img at bounding box center [189, 230] width 42 height 49
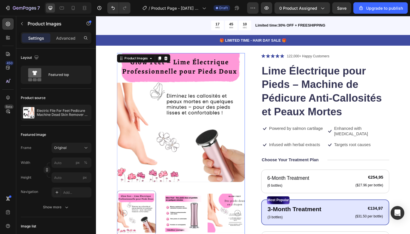
click at [199, 226] on img at bounding box center [189, 230] width 42 height 49
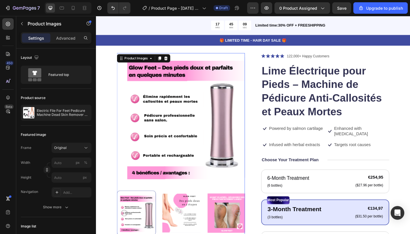
click at [199, 226] on img at bounding box center [189, 230] width 42 height 49
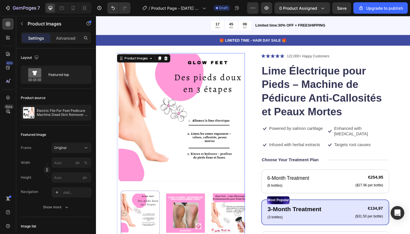
click at [199, 226] on img at bounding box center [193, 230] width 42 height 49
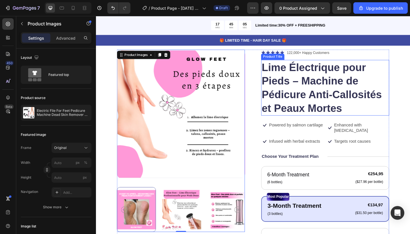
scroll to position [32, 0]
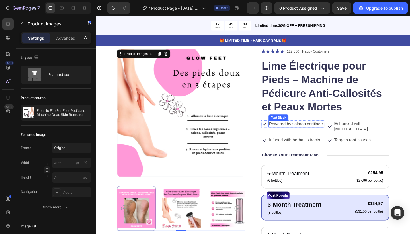
click at [336, 133] on p "Powered by salmon cartilage" at bounding box center [313, 134] width 58 height 6
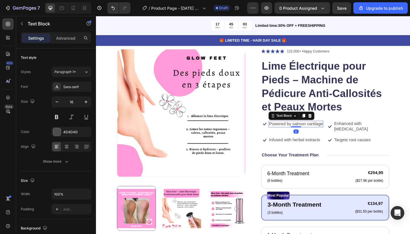
click at [336, 133] on p "Powered by salmon cartilage" at bounding box center [313, 134] width 58 height 6
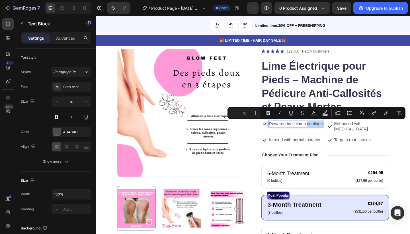
click at [336, 133] on p "Powered by salmon cartilage" at bounding box center [313, 134] width 58 height 6
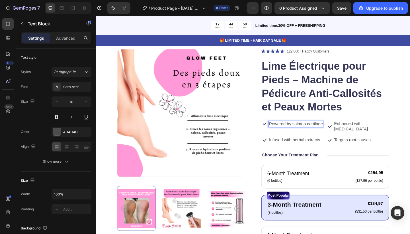
click at [333, 131] on p "Powered by salmon cartilage" at bounding box center [313, 134] width 58 height 6
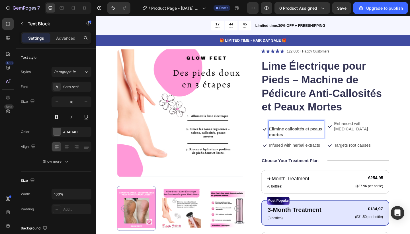
click at [291, 134] on p "Rich Text Editor. Editing area: main" at bounding box center [314, 133] width 60 height 6
click at [352, 143] on div "Icon Enhanced with biotin Text Block Row" at bounding box center [381, 139] width 69 height 19
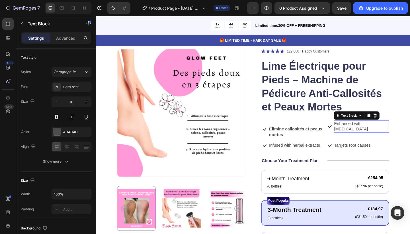
click at [373, 133] on p "Enhanced with biotin" at bounding box center [385, 136] width 60 height 12
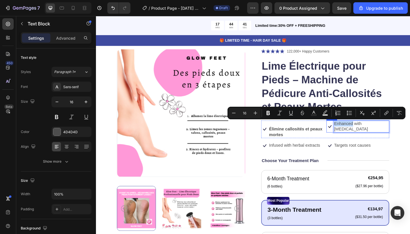
click at [400, 133] on div "Icon Enhanced with biotin Text Block 0 Row" at bounding box center [381, 136] width 69 height 13
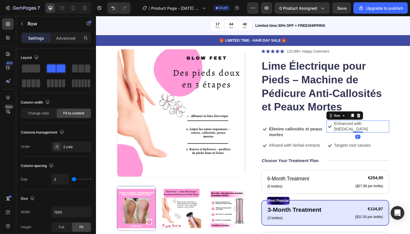
click at [397, 133] on p "Enhanced with biotin" at bounding box center [385, 136] width 60 height 12
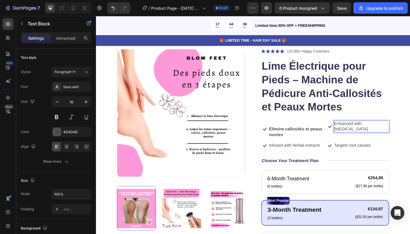
click at [396, 133] on p "Enhanced with biotin" at bounding box center [385, 136] width 60 height 12
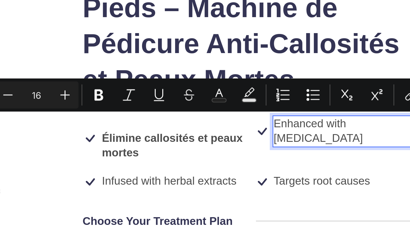
drag, startPoint x: -54, startPoint y: -43, endPoint x: -95, endPoint y: -45, distance: 40.8
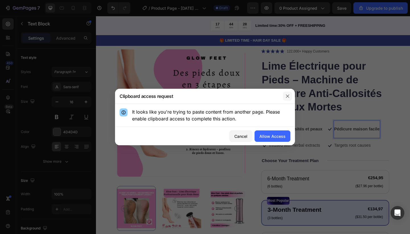
click at [286, 98] on icon "button" at bounding box center [288, 96] width 5 height 5
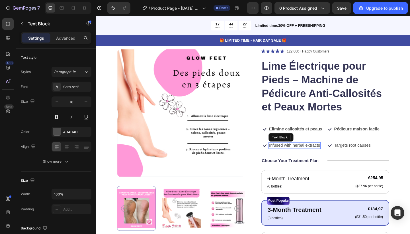
click at [323, 155] on p "Infused with herbal extracts" at bounding box center [312, 157] width 56 height 6
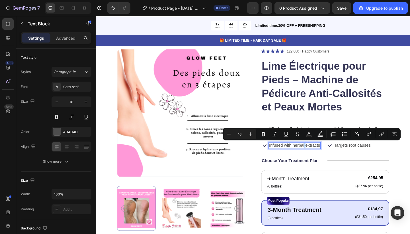
click at [323, 155] on p "Infused with herbal extracts" at bounding box center [312, 157] width 56 height 6
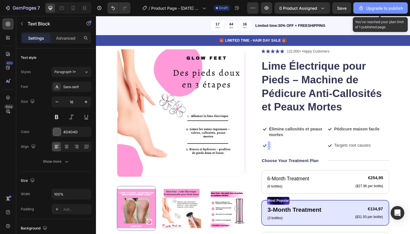
click at [364, 7] on icon "button" at bounding box center [362, 8] width 6 height 6
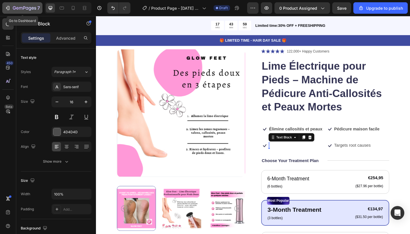
click at [9, 9] on icon "button" at bounding box center [8, 8] width 3 height 4
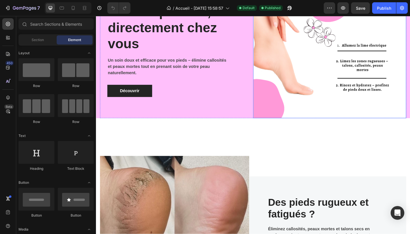
scroll to position [88, 0]
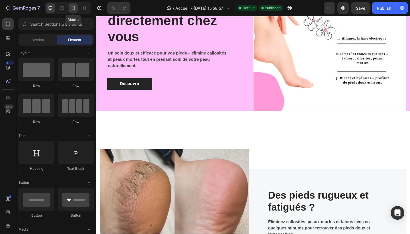
click at [76, 9] on div at bounding box center [73, 7] width 9 height 9
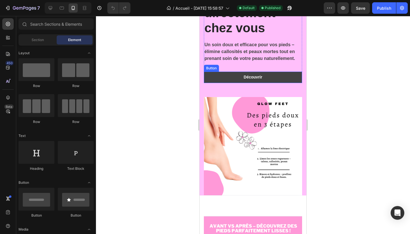
click at [250, 72] on link "Découvrir" at bounding box center [253, 77] width 98 height 11
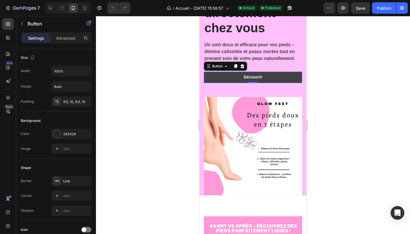
click at [232, 75] on link "Découvrir" at bounding box center [253, 77] width 98 height 11
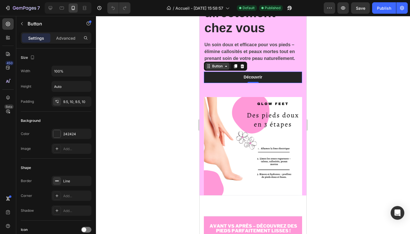
click at [222, 64] on div "Button" at bounding box center [217, 66] width 13 height 5
click at [223, 65] on div "Button" at bounding box center [217, 66] width 13 height 5
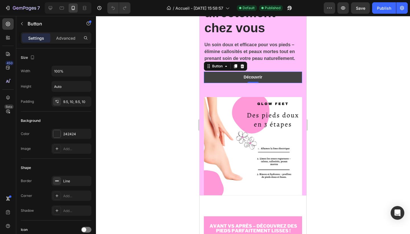
click at [229, 73] on link "Découvrir" at bounding box center [253, 77] width 98 height 11
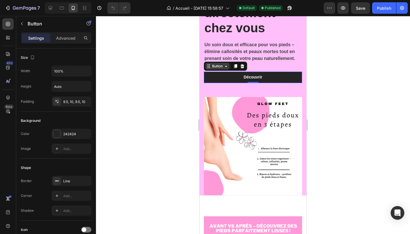
click at [227, 67] on icon at bounding box center [226, 66] width 5 height 5
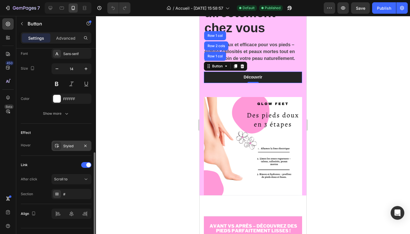
scroll to position [225, 0]
click at [74, 180] on div "Scroll to" at bounding box center [68, 178] width 29 height 5
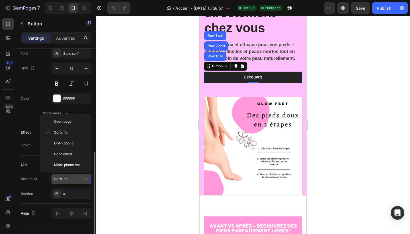
click at [69, 177] on div "Scroll to" at bounding box center [68, 178] width 29 height 5
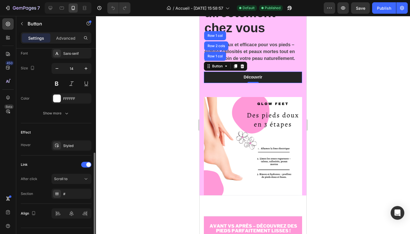
scroll to position [228, 0]
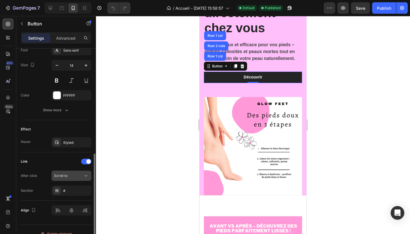
click at [61, 175] on span "Scroll to" at bounding box center [60, 175] width 13 height 4
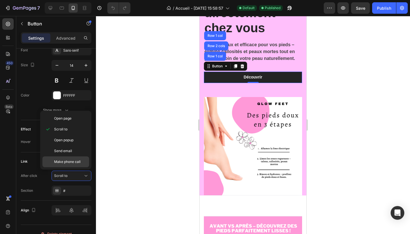
click at [64, 161] on span "Make phone call" at bounding box center [67, 161] width 27 height 5
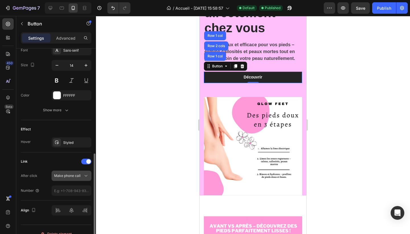
click at [66, 175] on span "Make phone call" at bounding box center [67, 175] width 27 height 4
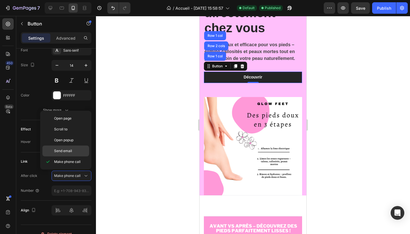
click at [67, 152] on span "Send email" at bounding box center [63, 150] width 18 height 5
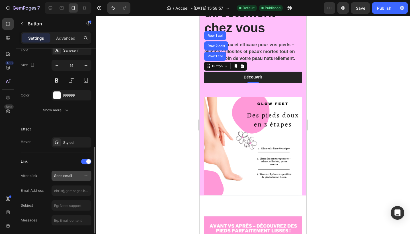
click at [68, 177] on span "Send email" at bounding box center [63, 175] width 18 height 4
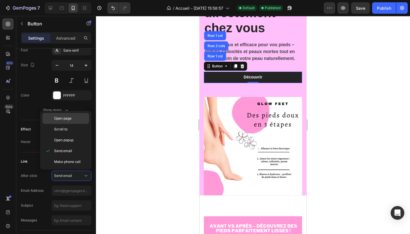
click at [64, 124] on div "Open page" at bounding box center [65, 129] width 47 height 11
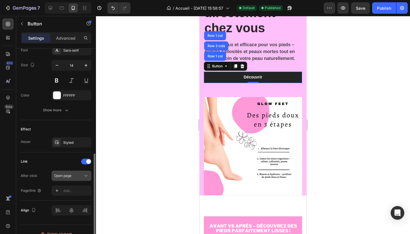
click at [64, 176] on span "Open page" at bounding box center [62, 175] width 17 height 4
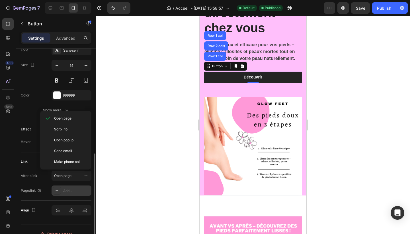
click at [71, 190] on div "Add..." at bounding box center [76, 190] width 27 height 5
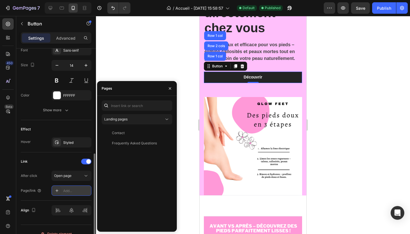
click at [59, 190] on icon at bounding box center [57, 190] width 5 height 5
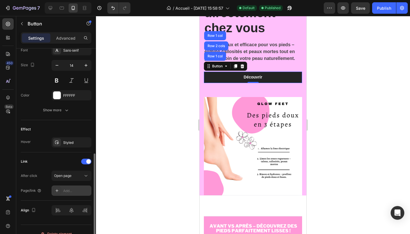
click at [58, 190] on icon at bounding box center [57, 190] width 5 height 5
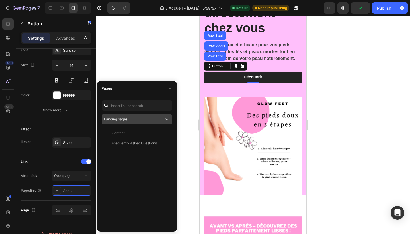
click at [126, 118] on span "Landing pages" at bounding box center [115, 119] width 23 height 4
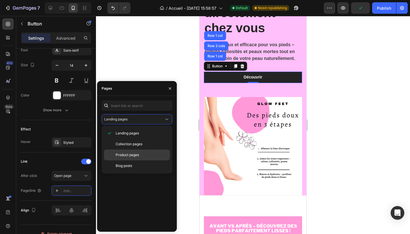
click at [128, 155] on span "Product pages" at bounding box center [127, 154] width 23 height 5
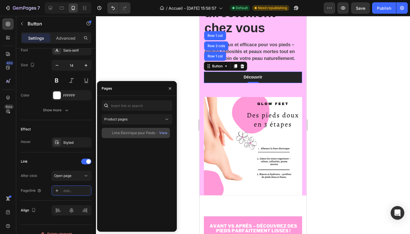
click at [130, 131] on div "Lime Électrique pour Pieds – Machine de Pédicure Anti-Callosités et Peaux Mortes" at bounding box center [139, 132] width 55 height 5
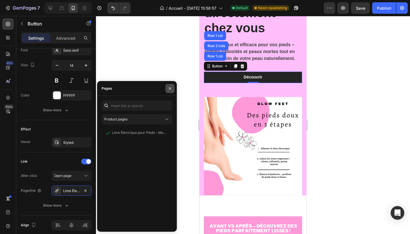
click at [171, 86] on button "button" at bounding box center [170, 88] width 9 height 9
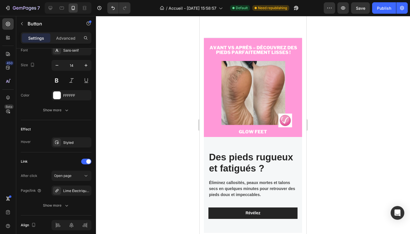
scroll to position [357, 0]
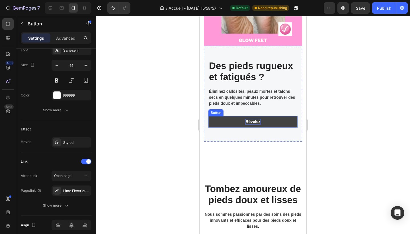
click at [246, 124] on p "Révélez" at bounding box center [253, 122] width 15 height 6
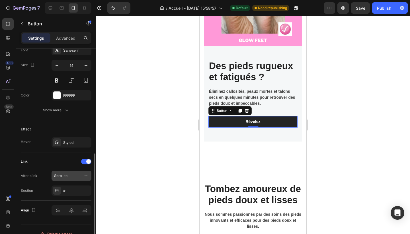
click at [74, 178] on div "Scroll to" at bounding box center [68, 175] width 29 height 5
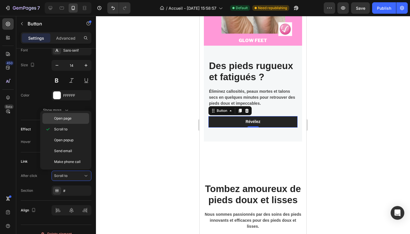
click at [65, 120] on span "Open page" at bounding box center [62, 118] width 17 height 5
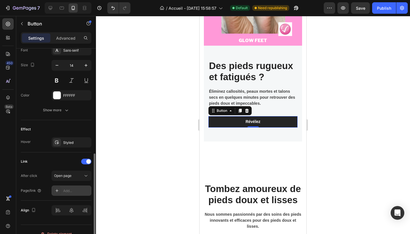
click at [57, 189] on icon at bounding box center [57, 190] width 5 height 5
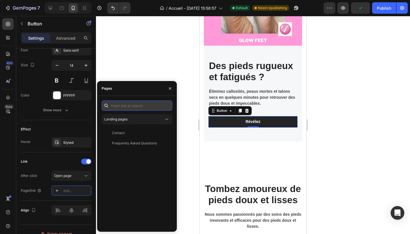
click at [121, 106] on input "text" at bounding box center [137, 105] width 71 height 10
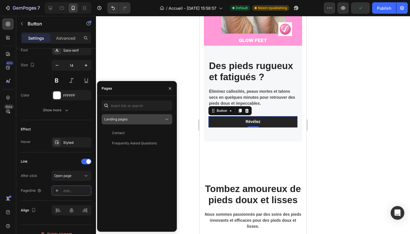
click at [120, 117] on span "Landing pages" at bounding box center [115, 119] width 23 height 5
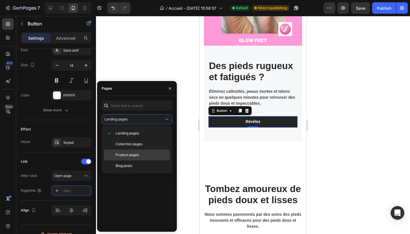
click at [127, 154] on span "Product pages" at bounding box center [127, 154] width 23 height 5
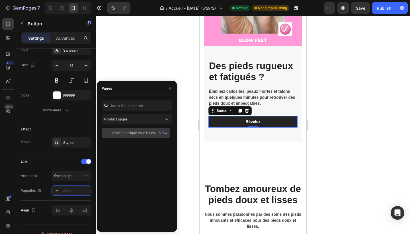
click at [131, 132] on div "Lime Électrique pour Pieds – Machine de Pédicure Anti-Callosités et Peaux Mortes" at bounding box center [139, 132] width 55 height 5
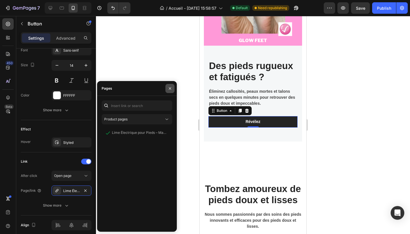
click at [169, 89] on icon "button" at bounding box center [170, 88] width 5 height 5
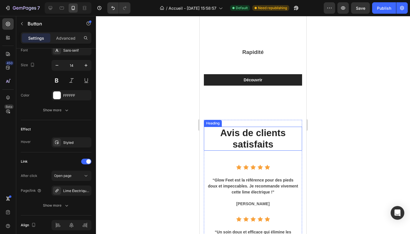
scroll to position [819, 0]
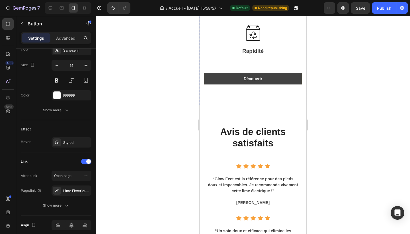
click at [234, 79] on link "Découvrir" at bounding box center [253, 78] width 98 height 11
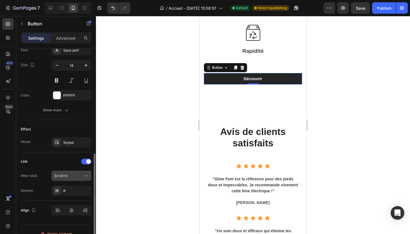
click at [86, 175] on icon at bounding box center [86, 176] width 6 height 6
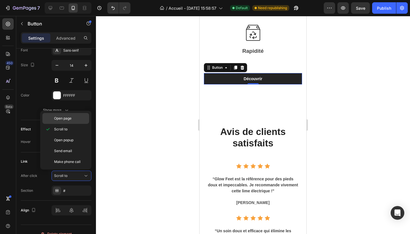
click at [70, 119] on span "Open page" at bounding box center [62, 118] width 17 height 5
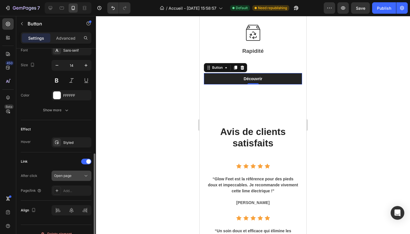
click at [75, 179] on button "Open page" at bounding box center [72, 175] width 40 height 10
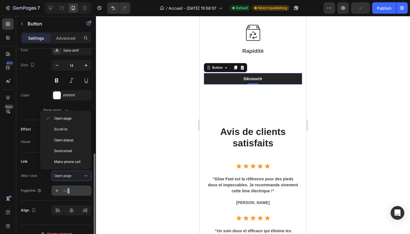
click at [69, 190] on div "Add..." at bounding box center [76, 190] width 27 height 5
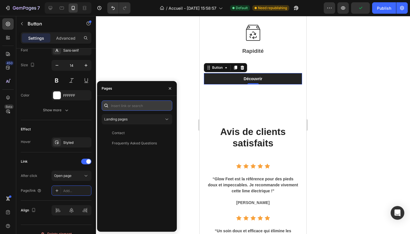
click at [121, 107] on input "text" at bounding box center [137, 105] width 71 height 10
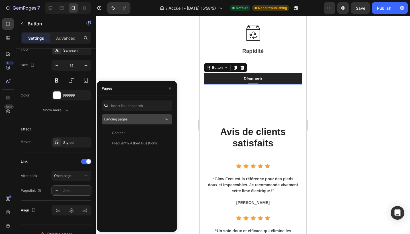
click at [120, 121] on span "Landing pages" at bounding box center [115, 119] width 23 height 4
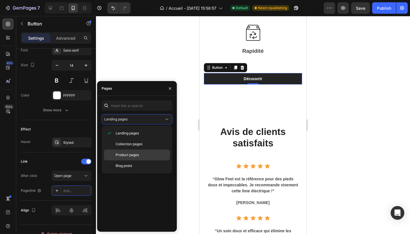
click at [124, 155] on span "Product pages" at bounding box center [127, 154] width 23 height 5
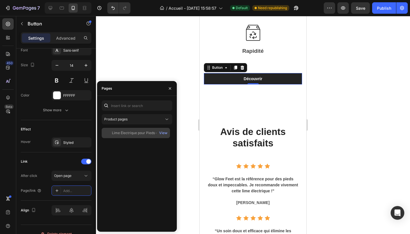
click at [139, 128] on div "Lime Électrique pour Pieds – Machine de Pédicure Anti-Callosités et Peaux Morte…" at bounding box center [136, 133] width 68 height 10
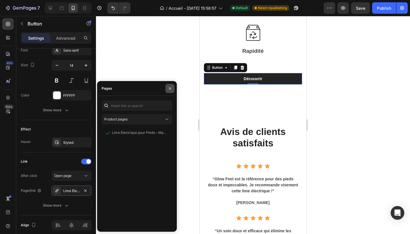
click at [168, 88] on icon "button" at bounding box center [170, 88] width 5 height 5
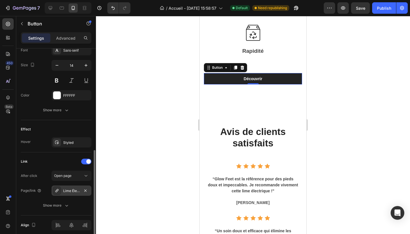
scroll to position [252, 0]
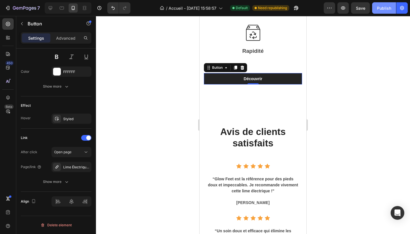
click at [387, 8] on div "Publish" at bounding box center [384, 8] width 14 height 6
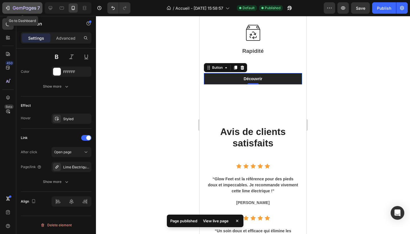
click at [13, 9] on icon "button" at bounding box center [14, 7] width 3 height 3
